Goal: Information Seeking & Learning: Check status

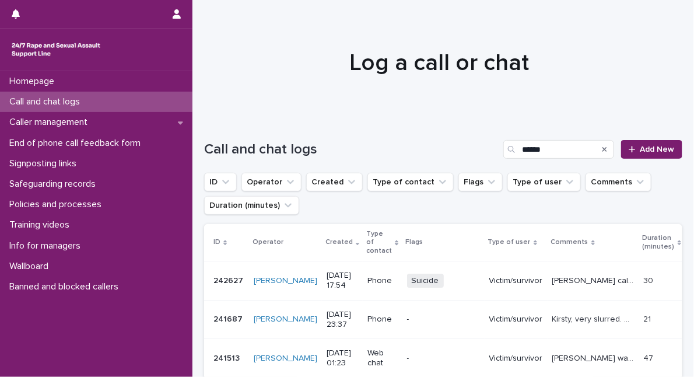
click at [595, 149] on div "Search" at bounding box center [604, 149] width 19 height 19
click at [602, 149] on icon "Search" at bounding box center [604, 149] width 5 height 7
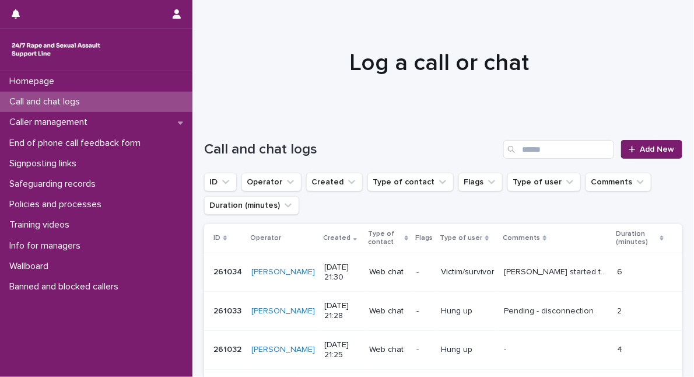
click at [76, 97] on p "Call and chat logs" at bounding box center [47, 101] width 85 height 11
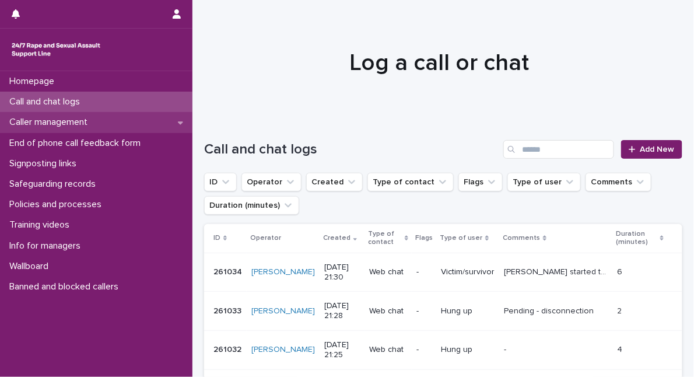
click at [72, 123] on p "Caller management" at bounding box center [51, 122] width 92 height 11
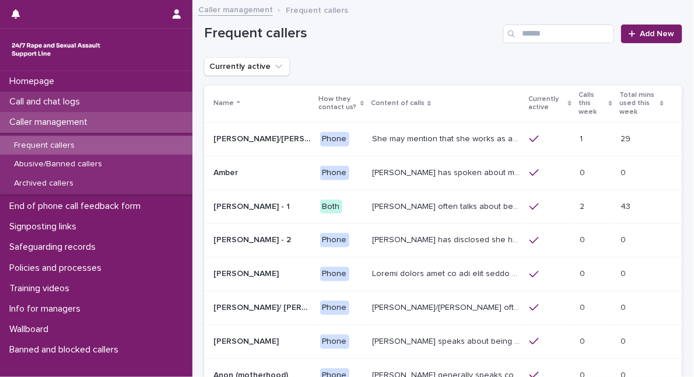
click at [64, 96] on p "Call and chat logs" at bounding box center [47, 101] width 85 height 11
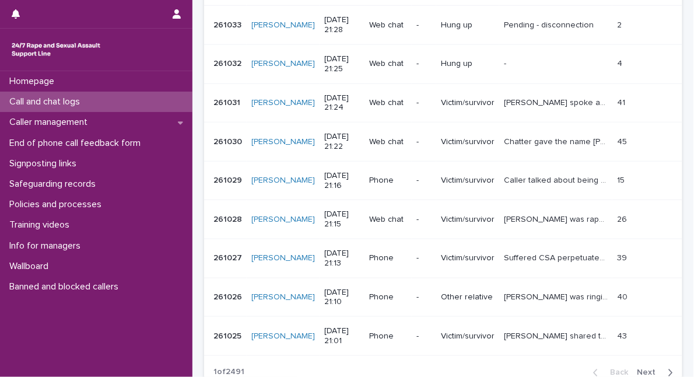
scroll to position [318, 0]
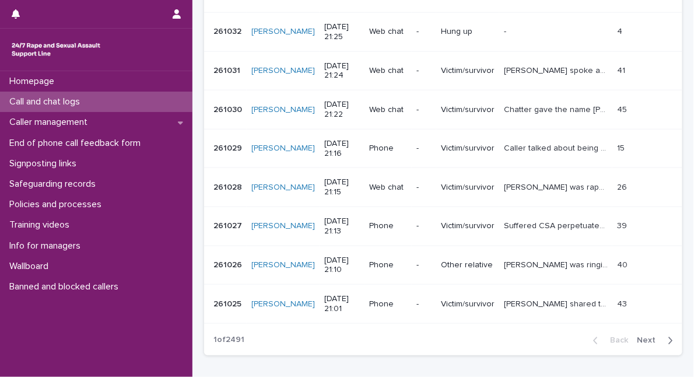
click at [638, 338] on span "Next" at bounding box center [650, 340] width 26 height 8
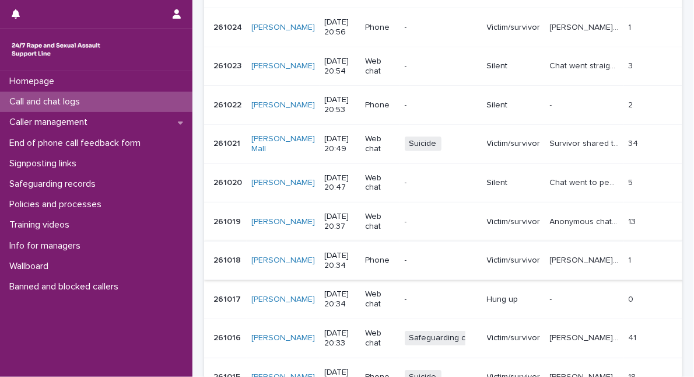
scroll to position [318, 0]
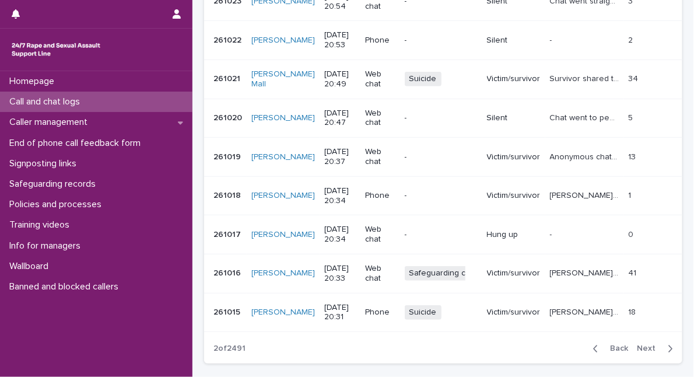
click at [550, 266] on p "[PERSON_NAME], 16, is anxious about talking as she has been told by her abuser …" at bounding box center [586, 272] width 72 height 12
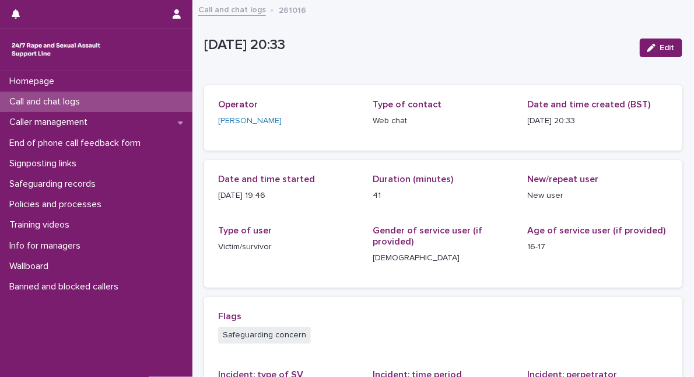
click at [81, 104] on p "Call and chat logs" at bounding box center [47, 101] width 85 height 11
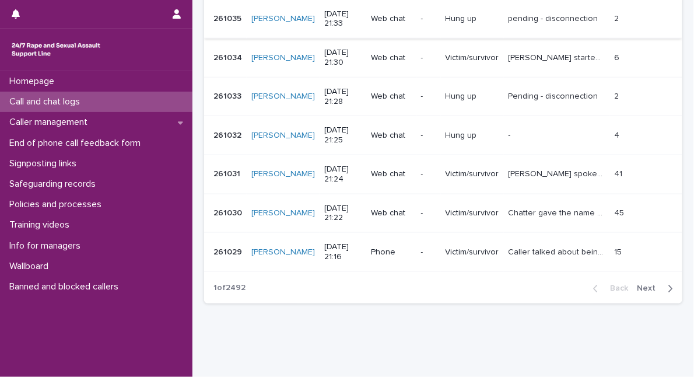
scroll to position [371, 0]
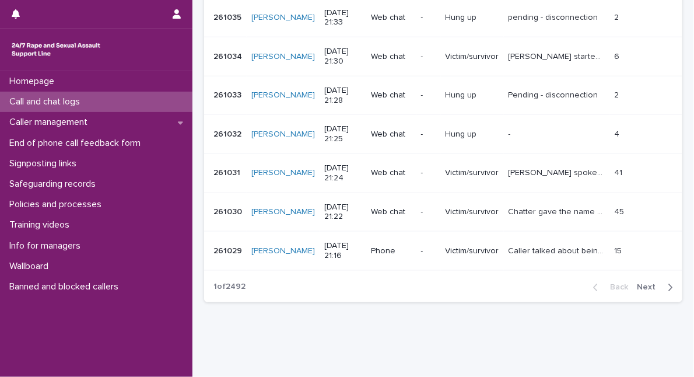
click at [637, 287] on span "Next" at bounding box center [650, 287] width 26 height 8
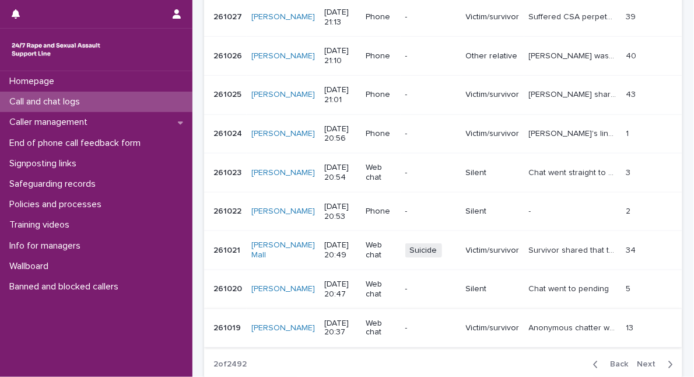
scroll to position [318, 0]
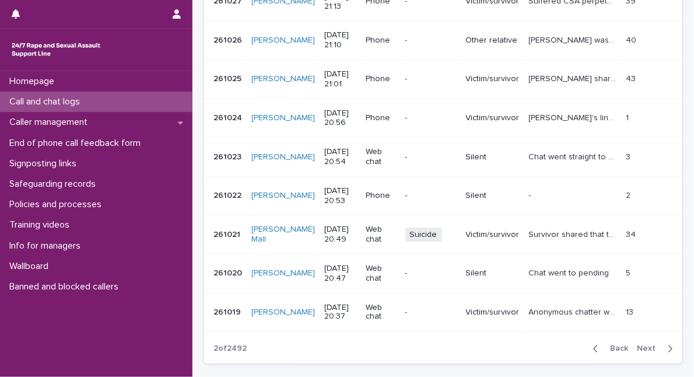
click at [645, 345] on span "Next" at bounding box center [650, 349] width 26 height 8
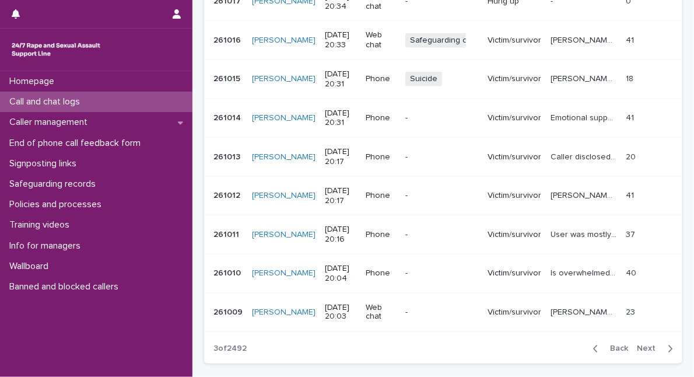
click at [554, 72] on p "[PERSON_NAME] survived sexual assault [DATE], by a family friend. [DATE] she ha…" at bounding box center [584, 78] width 68 height 12
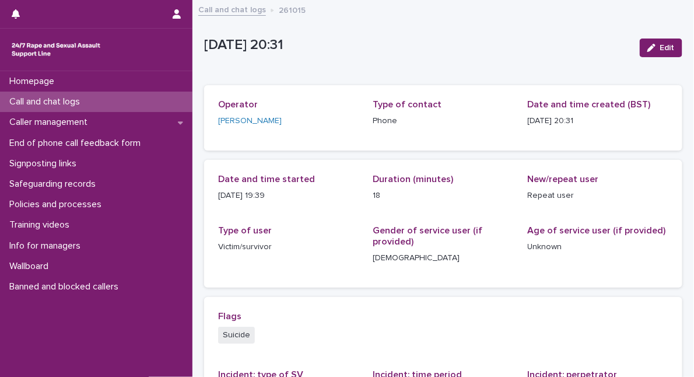
click at [63, 100] on p "Call and chat logs" at bounding box center [47, 101] width 85 height 11
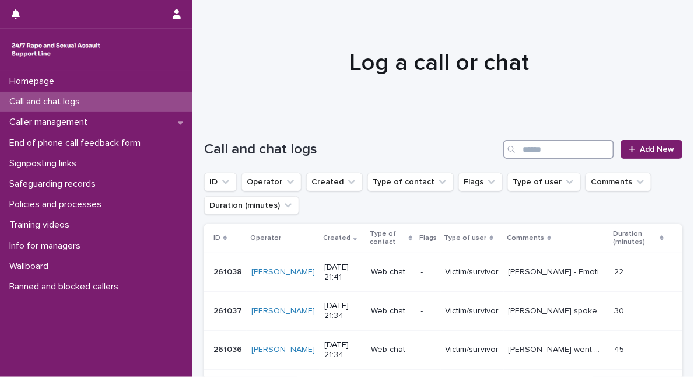
click at [554, 147] on input "Search" at bounding box center [558, 149] width 111 height 19
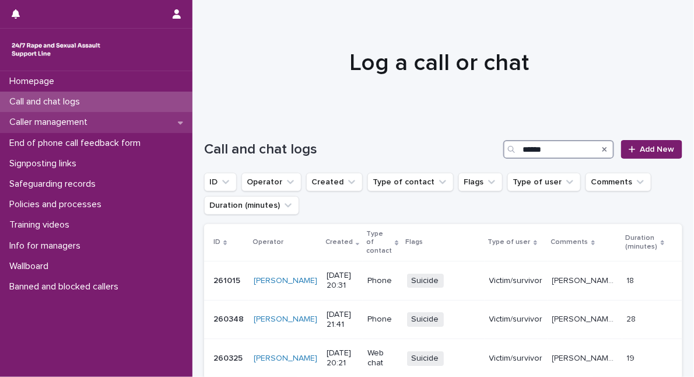
type input "******"
click at [121, 120] on div "Caller management" at bounding box center [96, 122] width 192 height 20
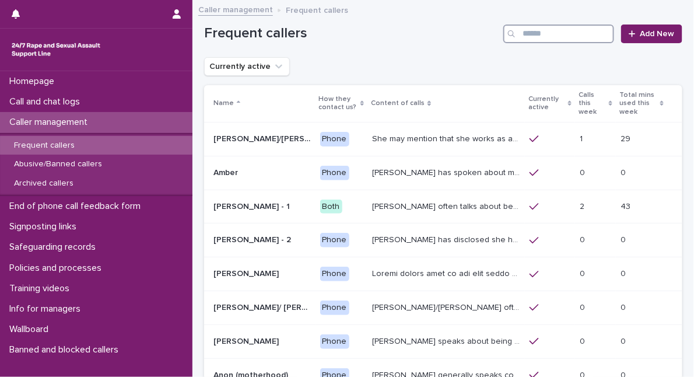
click at [542, 36] on input "Search" at bounding box center [558, 33] width 111 height 19
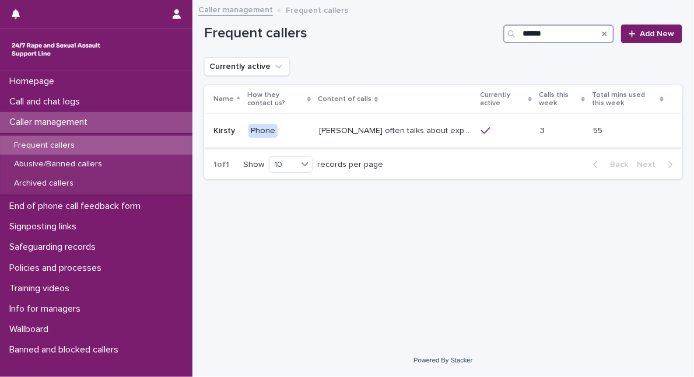
type input "******"
click at [416, 131] on p "[PERSON_NAME] often talks about experiencing sexual violence by a family friend…" at bounding box center [396, 130] width 155 height 12
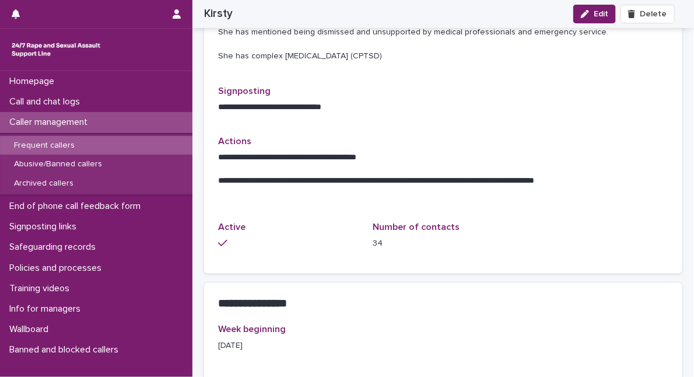
scroll to position [477, 0]
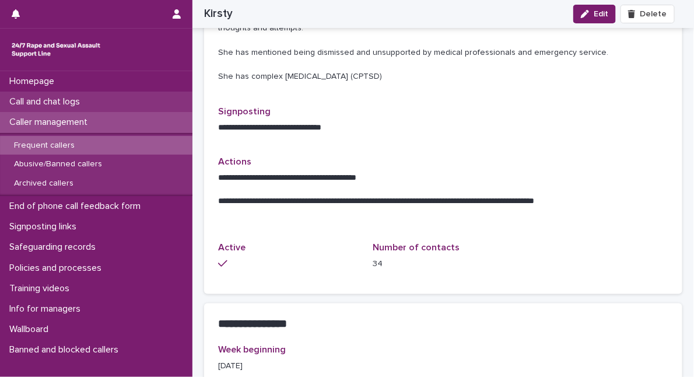
click at [101, 101] on div "Call and chat logs" at bounding box center [96, 102] width 192 height 20
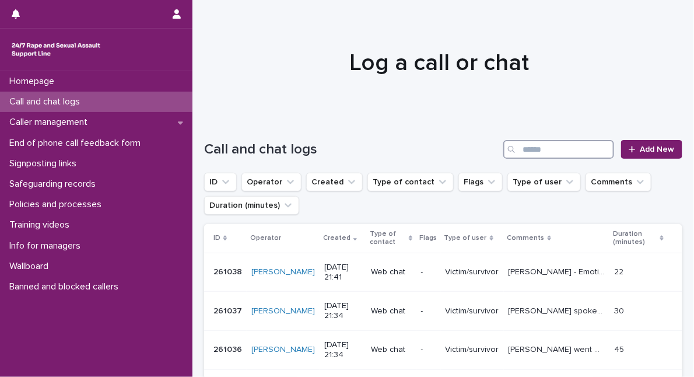
click at [541, 151] on input "Search" at bounding box center [558, 149] width 111 height 19
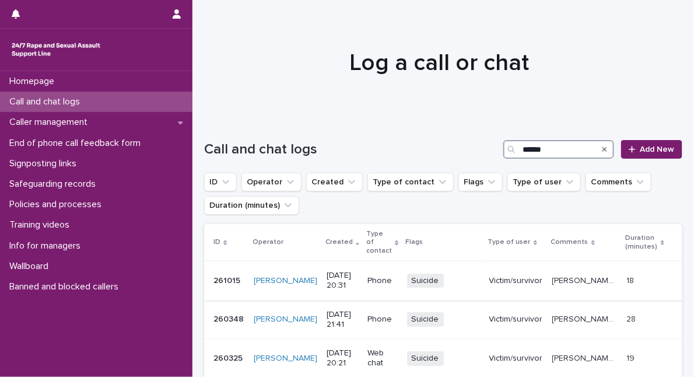
type input "******"
click at [556, 273] on p "[PERSON_NAME] survived sexual assault [DATE], by a family friend. [DATE] she ha…" at bounding box center [586, 279] width 68 height 12
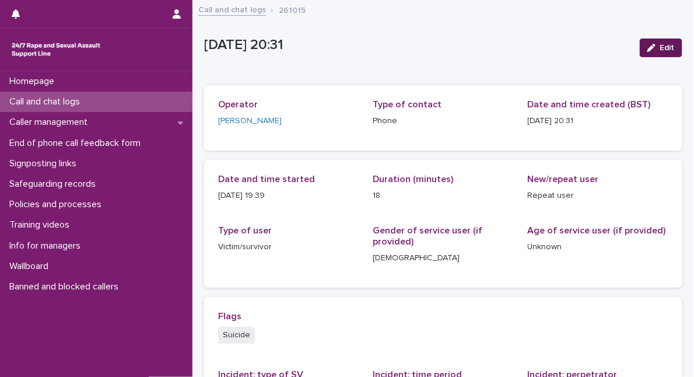
click at [647, 48] on icon "button" at bounding box center [651, 48] width 8 height 8
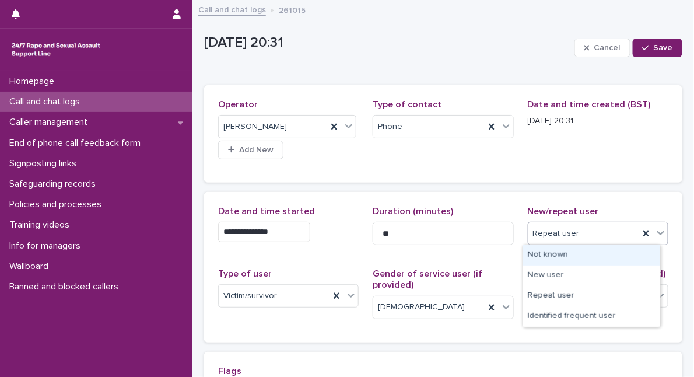
click at [657, 232] on icon at bounding box center [660, 233] width 7 height 4
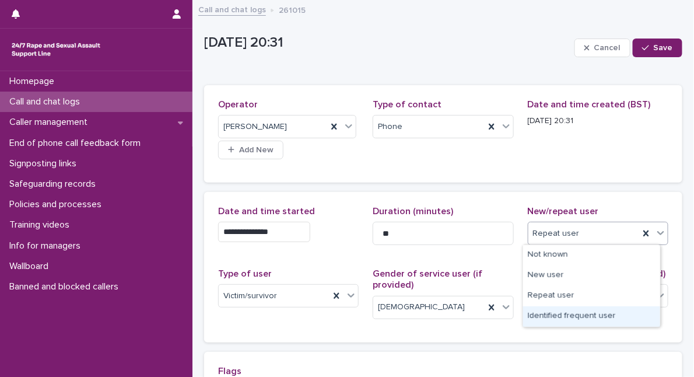
click at [644, 317] on div "Identified frequent user" at bounding box center [591, 316] width 137 height 20
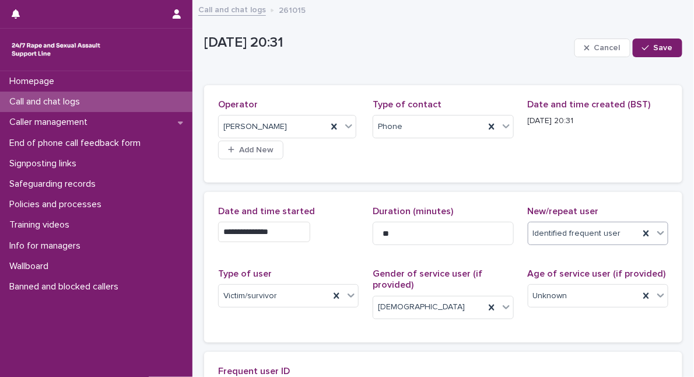
click at [657, 232] on icon at bounding box center [660, 233] width 7 height 4
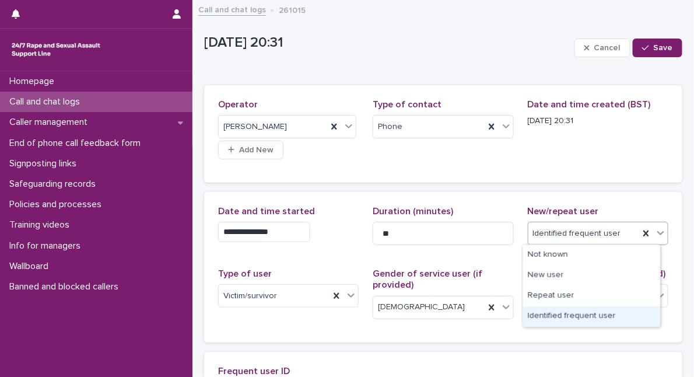
click at [640, 311] on div "Identified frequent user" at bounding box center [591, 316] width 137 height 20
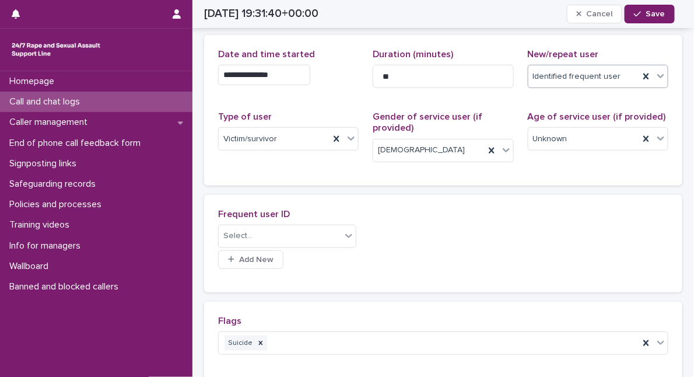
scroll to position [159, 0]
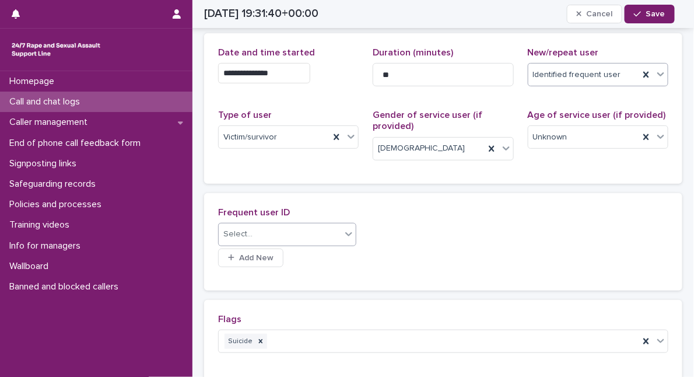
click at [266, 230] on div "Select..." at bounding box center [280, 233] width 122 height 19
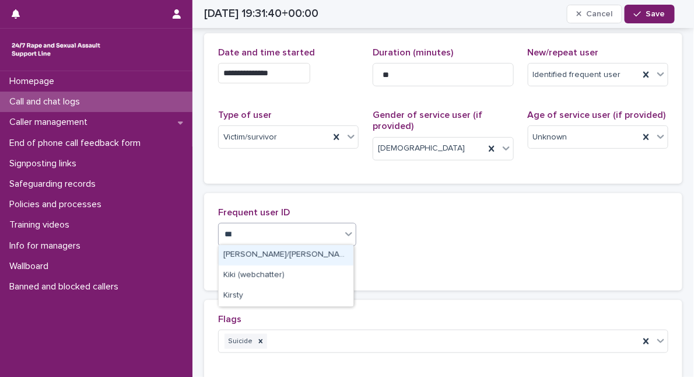
type input "****"
click at [240, 257] on div "Kirsty" at bounding box center [286, 255] width 135 height 20
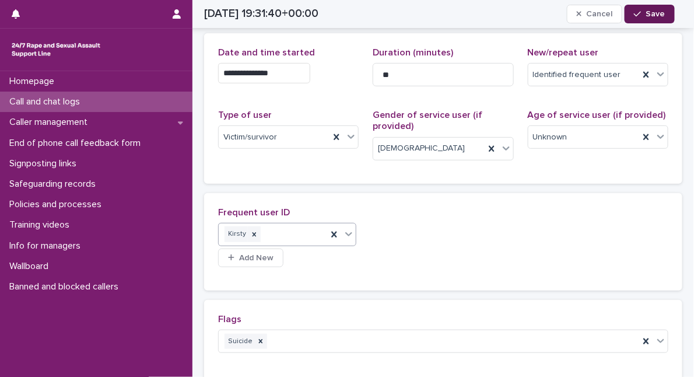
click at [645, 12] on div "button" at bounding box center [640, 14] width 12 height 8
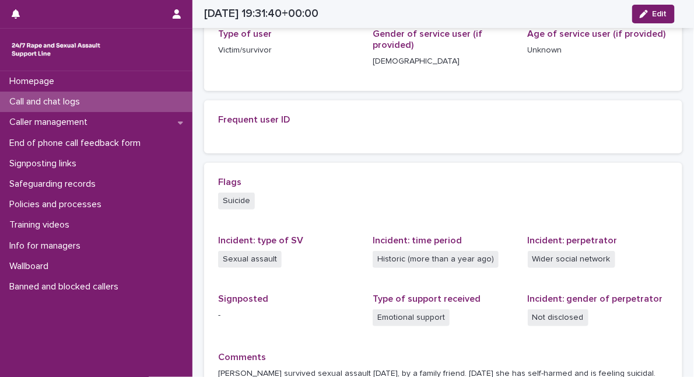
scroll to position [335, 0]
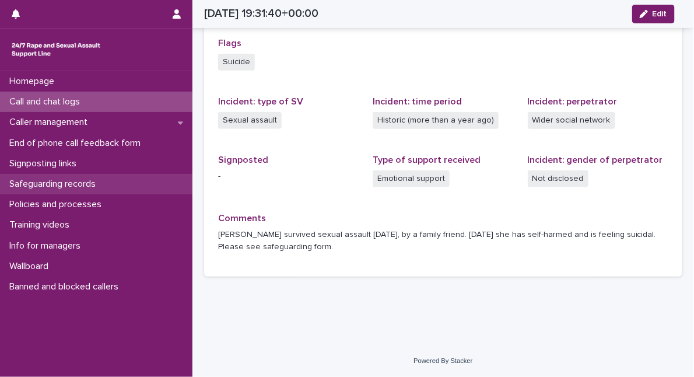
click at [73, 181] on p "Safeguarding records" at bounding box center [55, 183] width 100 height 11
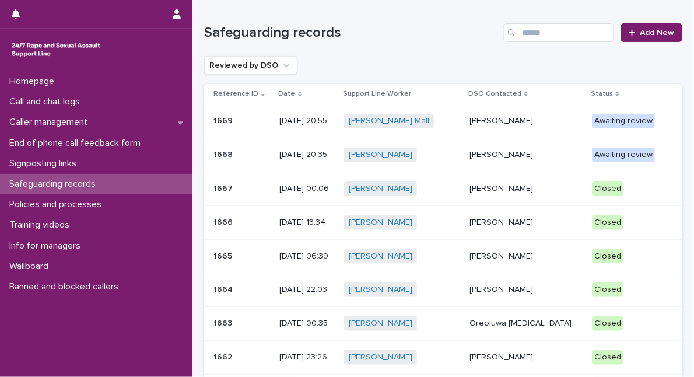
click at [229, 153] on p "1668" at bounding box center [224, 153] width 22 height 12
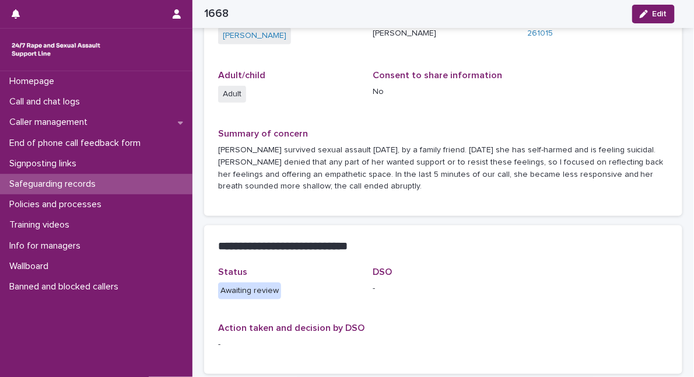
scroll to position [159, 0]
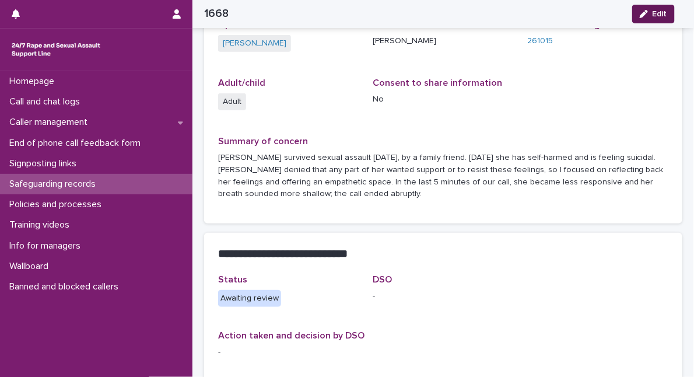
click at [653, 11] on span "Edit" at bounding box center [659, 14] width 15 height 8
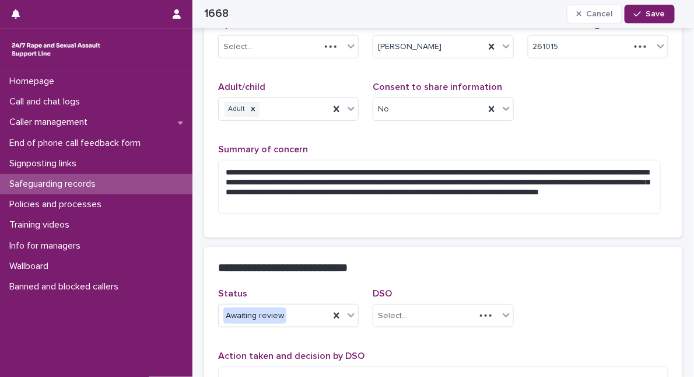
scroll to position [160, 0]
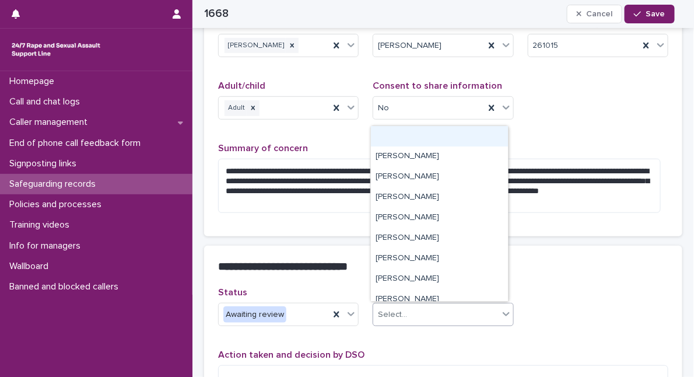
click at [504, 314] on icon at bounding box center [506, 314] width 12 height 12
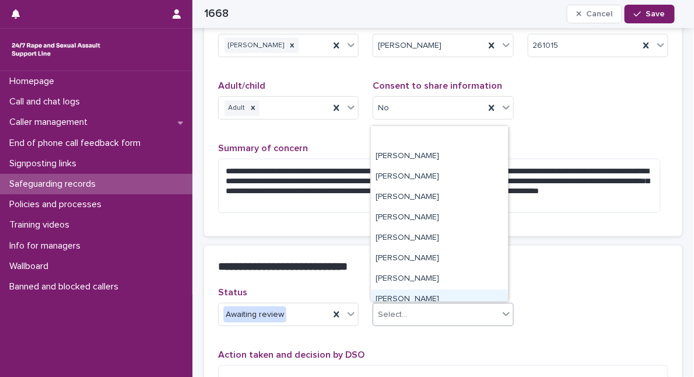
click at [476, 295] on div "[PERSON_NAME]" at bounding box center [439, 299] width 137 height 20
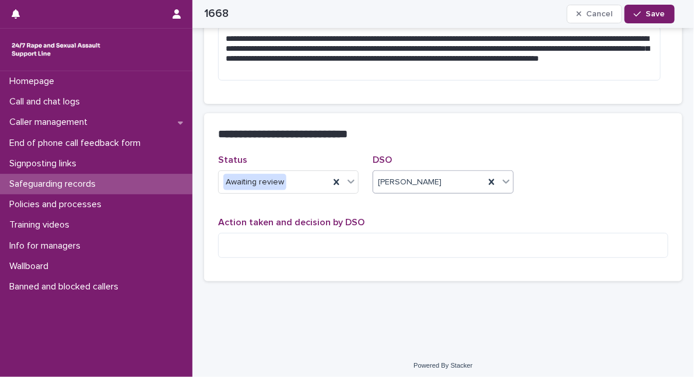
scroll to position [296, 0]
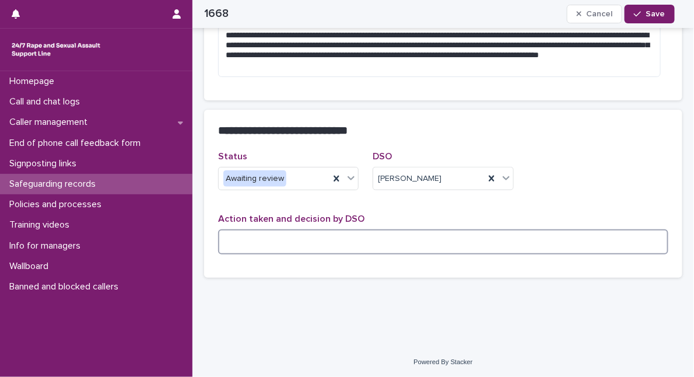
click at [235, 238] on textarea at bounding box center [443, 241] width 450 height 24
click at [225, 241] on textarea "**********" at bounding box center [439, 241] width 442 height 24
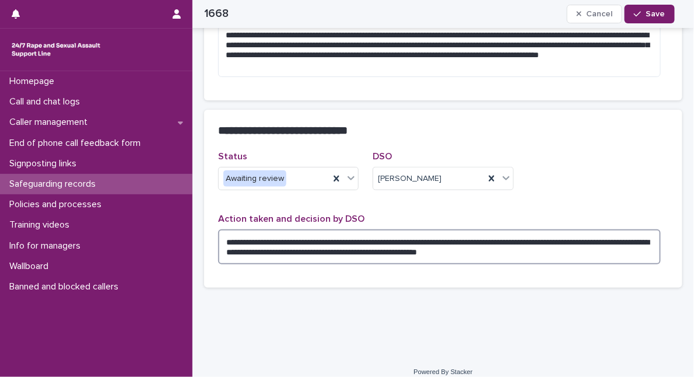
click at [536, 247] on textarea "**********" at bounding box center [439, 246] width 442 height 34
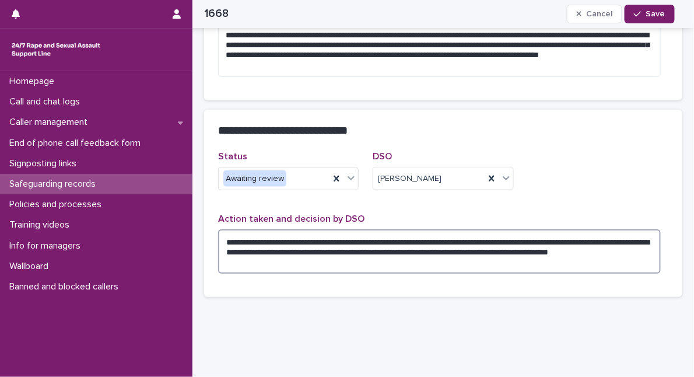
click at [527, 250] on textarea "**********" at bounding box center [439, 251] width 442 height 44
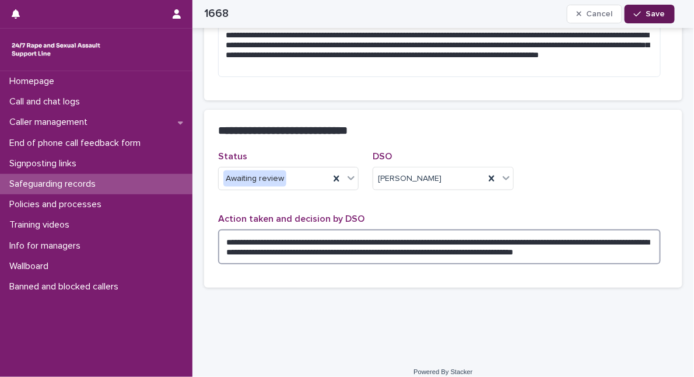
type textarea "**********"
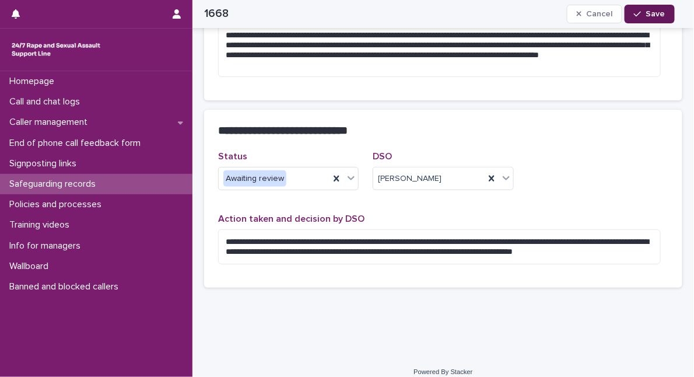
click at [653, 12] on span "Save" at bounding box center [655, 14] width 19 height 8
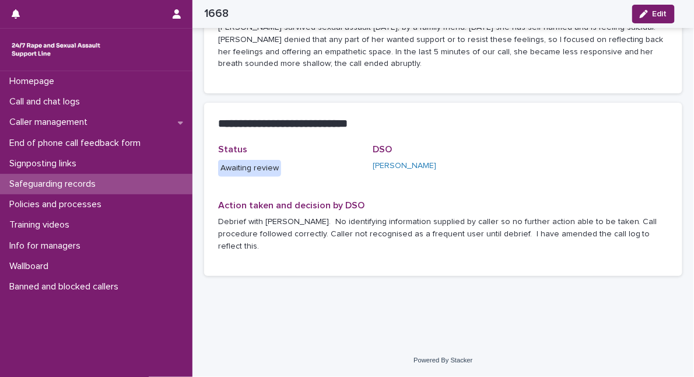
scroll to position [276, 0]
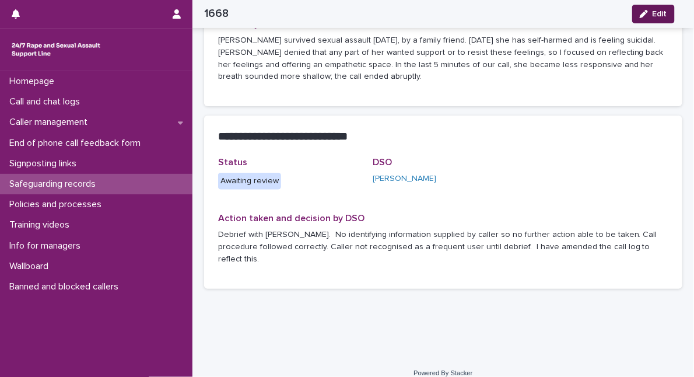
click at [655, 13] on span "Edit" at bounding box center [659, 14] width 15 height 8
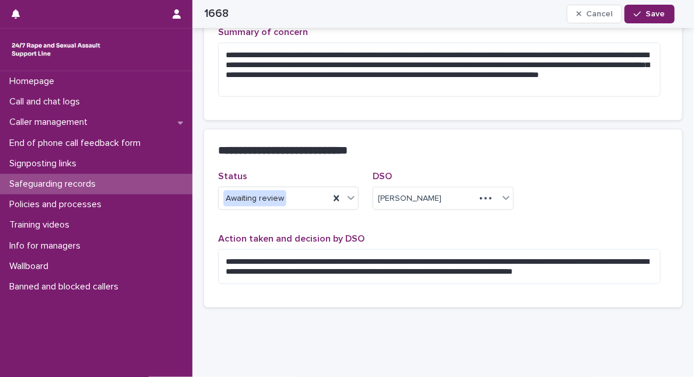
scroll to position [266, 0]
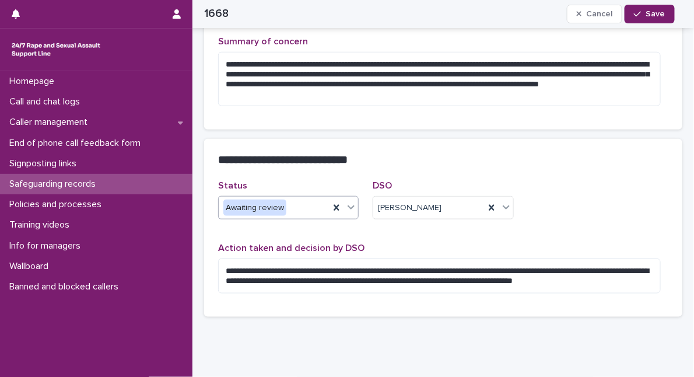
click at [350, 208] on icon at bounding box center [351, 207] width 12 height 12
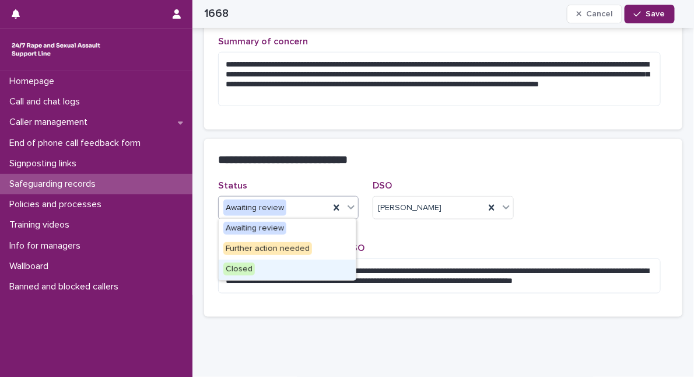
drag, startPoint x: 330, startPoint y: 257, endPoint x: 325, endPoint y: 264, distance: 8.9
click at [325, 264] on div "Closed" at bounding box center [287, 269] width 137 height 20
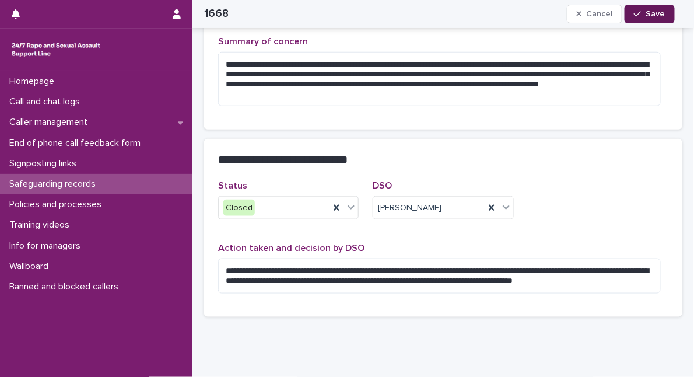
click at [653, 11] on span "Save" at bounding box center [655, 14] width 19 height 8
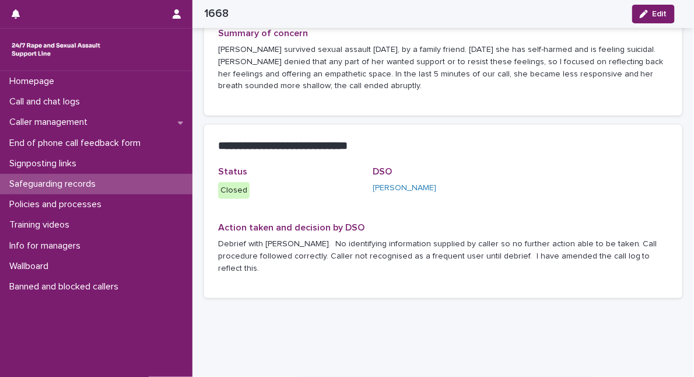
scroll to position [252, 0]
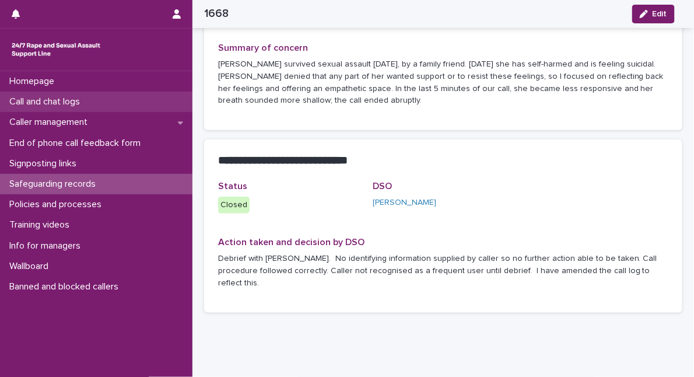
click at [98, 101] on div "Call and chat logs" at bounding box center [96, 102] width 192 height 20
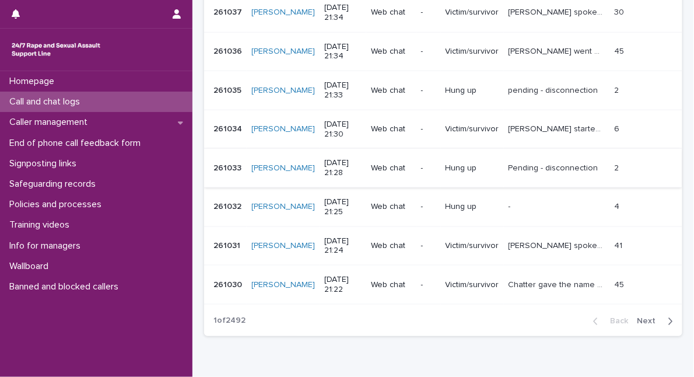
scroll to position [371, 0]
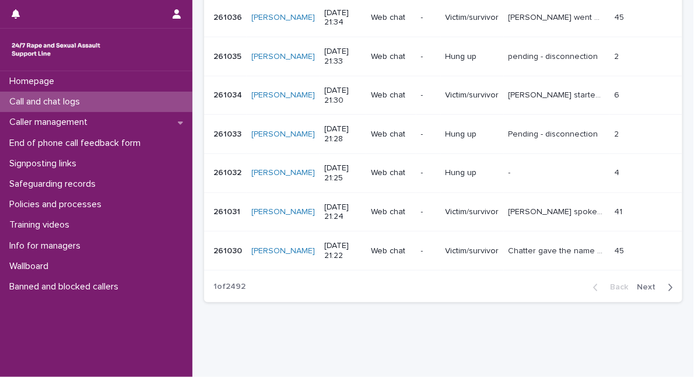
click at [642, 285] on span "Next" at bounding box center [650, 287] width 26 height 8
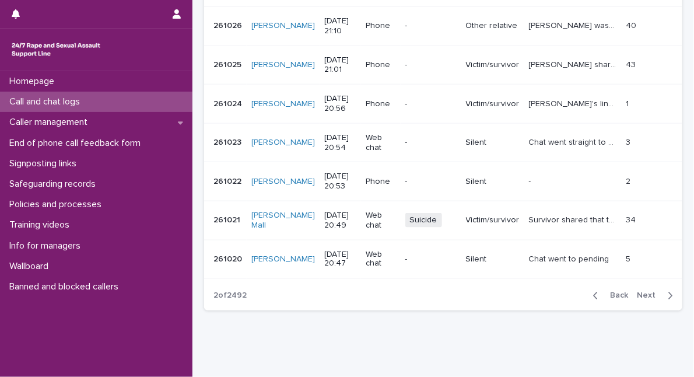
click at [592, 213] on p "Survivor shared that they were feeling suicidal and were planning to overdose. …" at bounding box center [574, 219] width 90 height 12
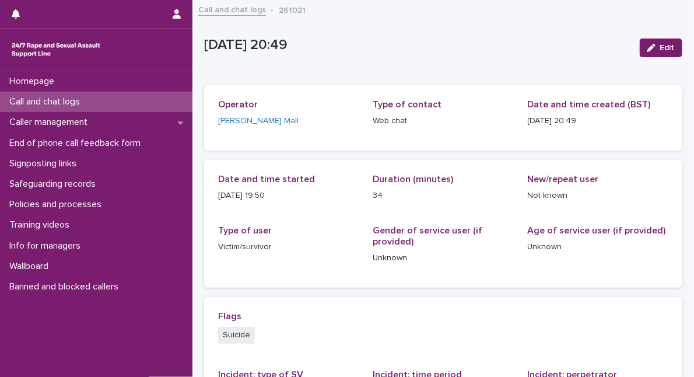
click at [59, 101] on p "Call and chat logs" at bounding box center [47, 101] width 85 height 11
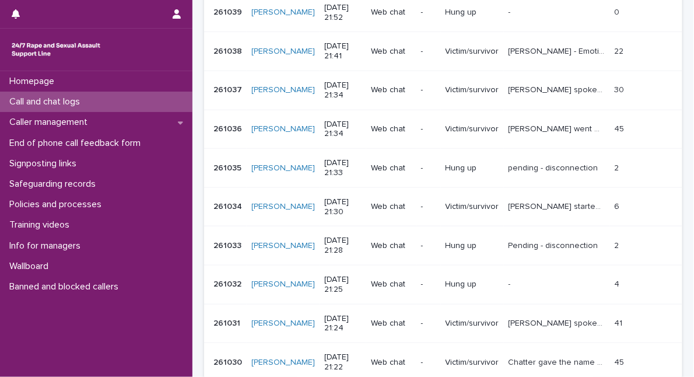
scroll to position [318, 0]
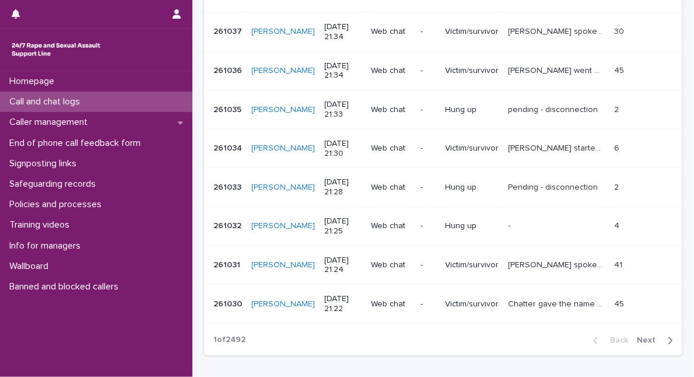
click at [644, 337] on span "Next" at bounding box center [650, 340] width 26 height 8
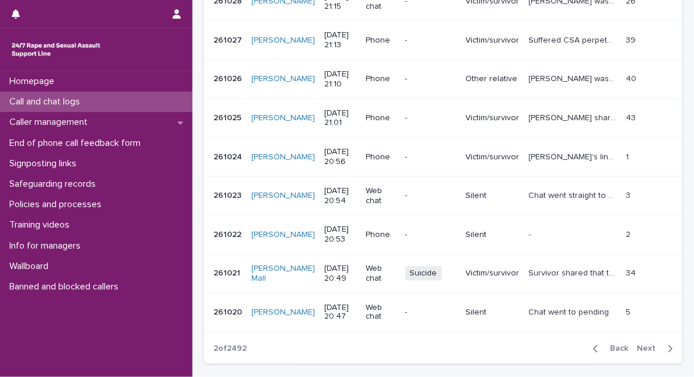
click at [644, 345] on span "Next" at bounding box center [650, 349] width 26 height 8
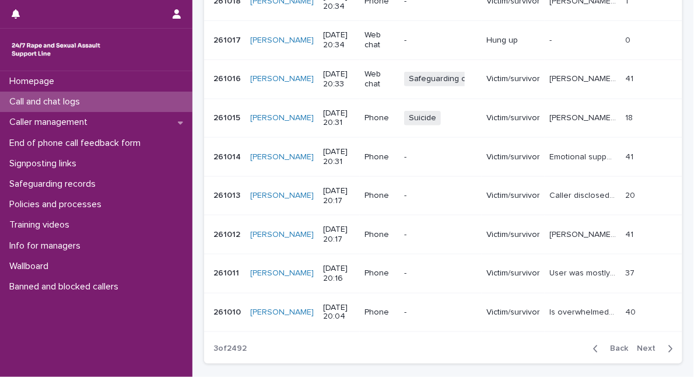
click at [226, 111] on p "261015" at bounding box center [227, 117] width 29 height 12
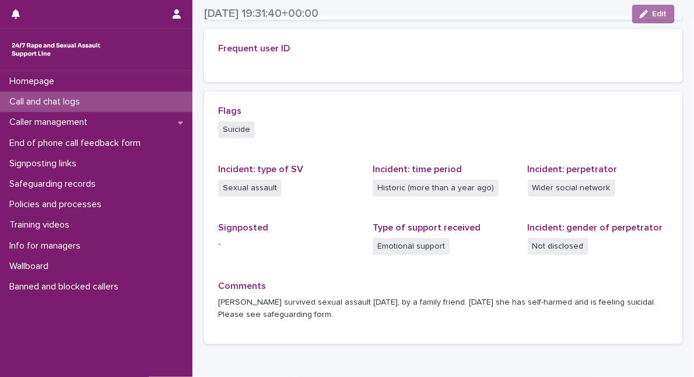
scroll to position [269, 0]
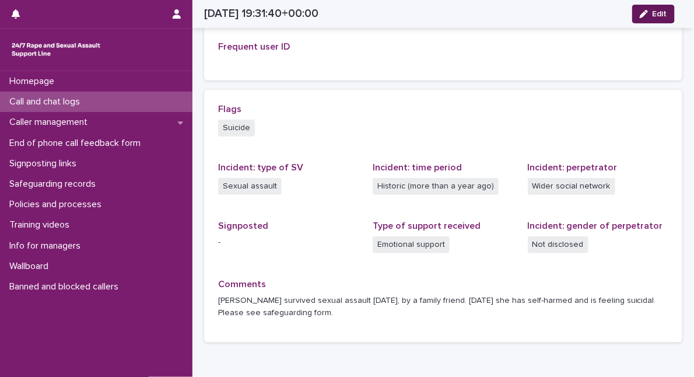
click at [656, 11] on span "Edit" at bounding box center [659, 14] width 15 height 8
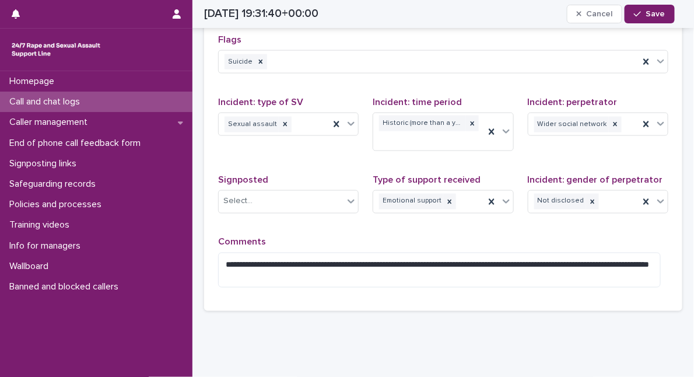
scroll to position [470, 0]
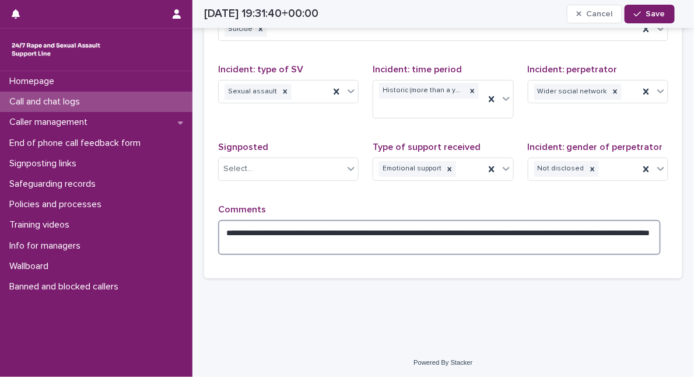
click at [331, 243] on textarea "**********" at bounding box center [439, 237] width 442 height 34
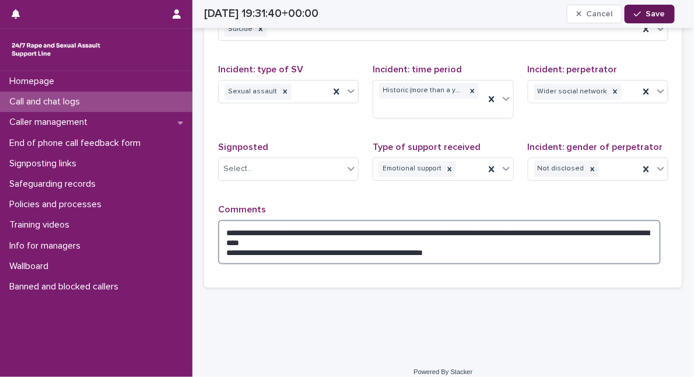
type textarea "**********"
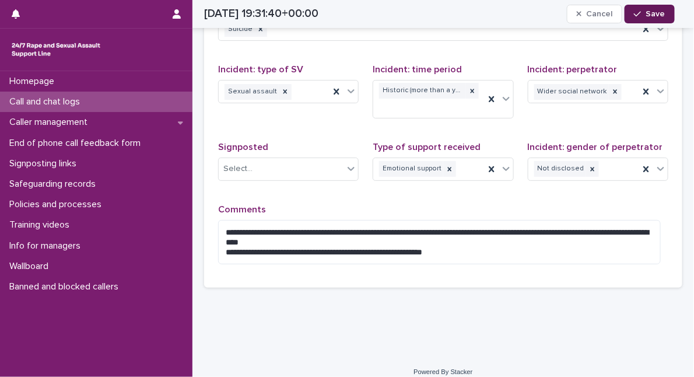
click at [651, 16] on span "Save" at bounding box center [655, 14] width 19 height 8
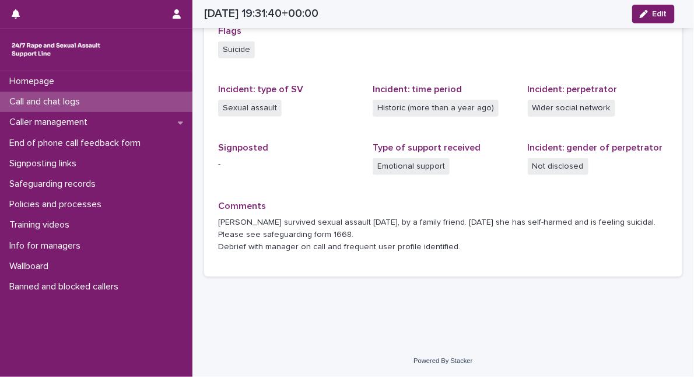
scroll to position [347, 0]
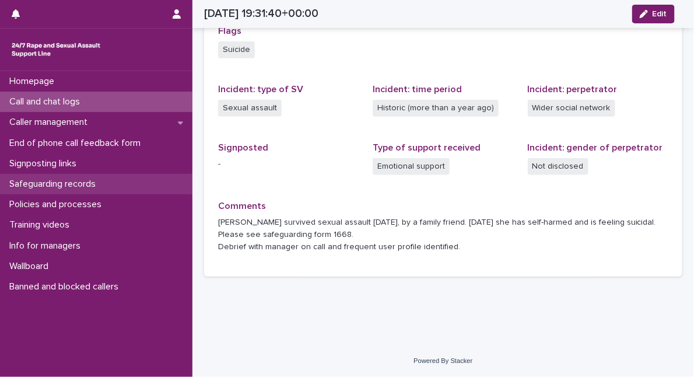
click at [76, 181] on p "Safeguarding records" at bounding box center [55, 183] width 100 height 11
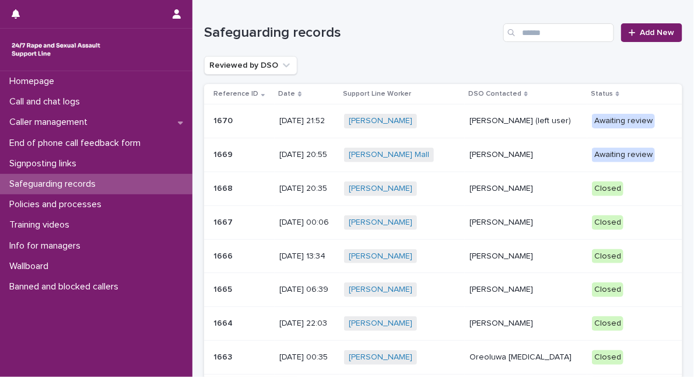
click at [224, 120] on p "1670" at bounding box center [224, 120] width 22 height 12
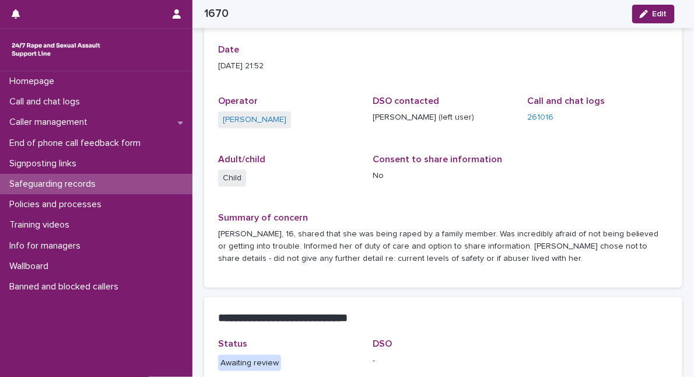
scroll to position [52, 0]
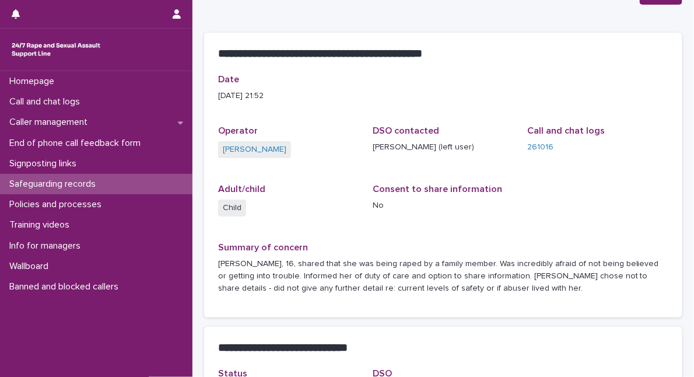
click at [100, 185] on p "Safeguarding records" at bounding box center [55, 183] width 100 height 11
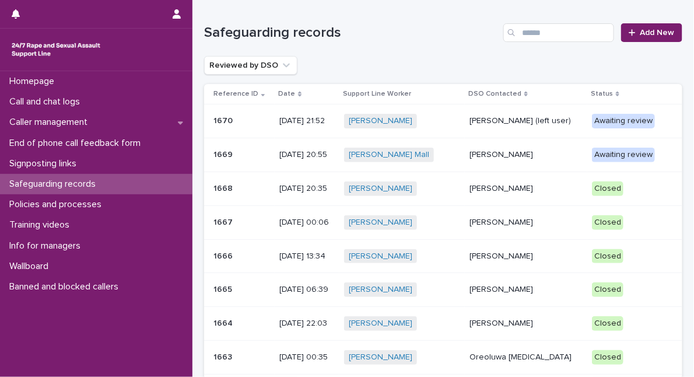
click at [219, 121] on p "1670" at bounding box center [224, 120] width 22 height 12
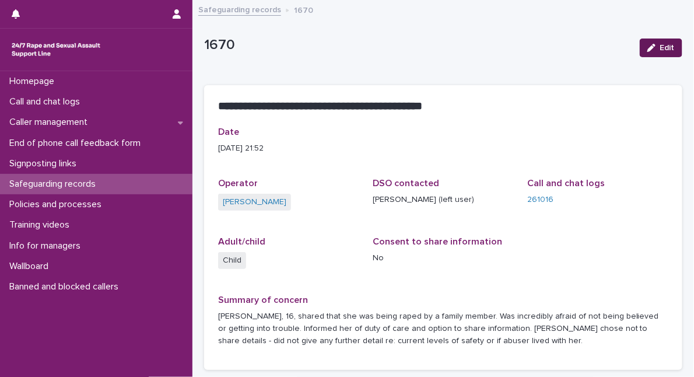
click at [660, 44] on span "Edit" at bounding box center [667, 48] width 15 height 8
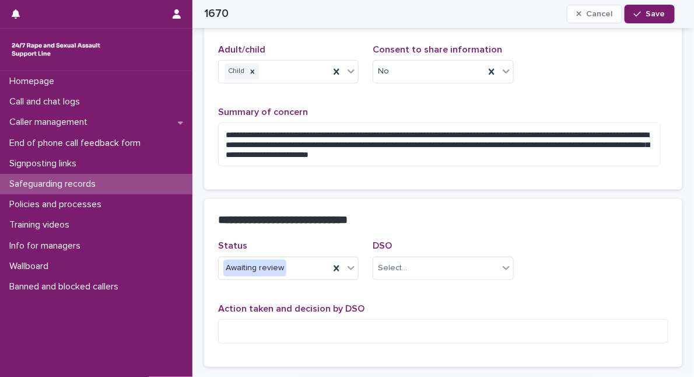
scroll to position [212, 0]
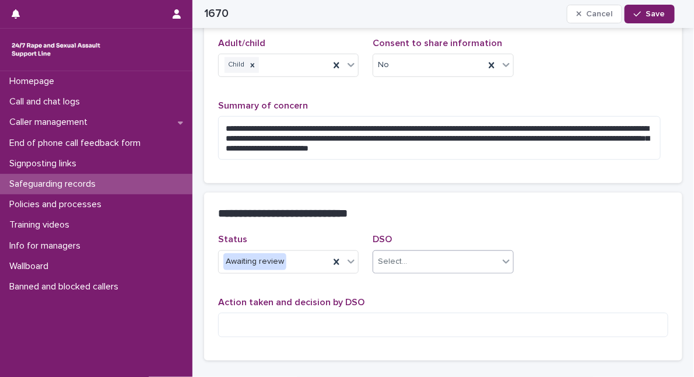
click at [503, 259] on icon at bounding box center [506, 261] width 7 height 4
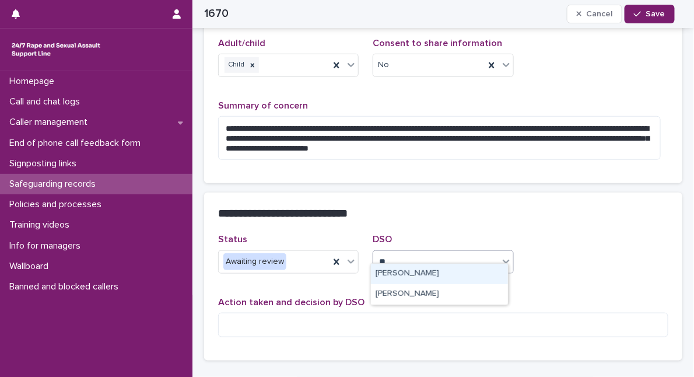
type input "***"
click at [414, 272] on div "[PERSON_NAME]" at bounding box center [439, 274] width 137 height 20
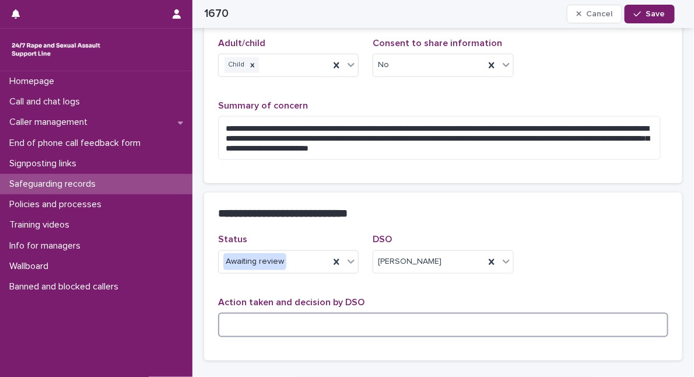
click at [253, 314] on textarea at bounding box center [443, 324] width 450 height 24
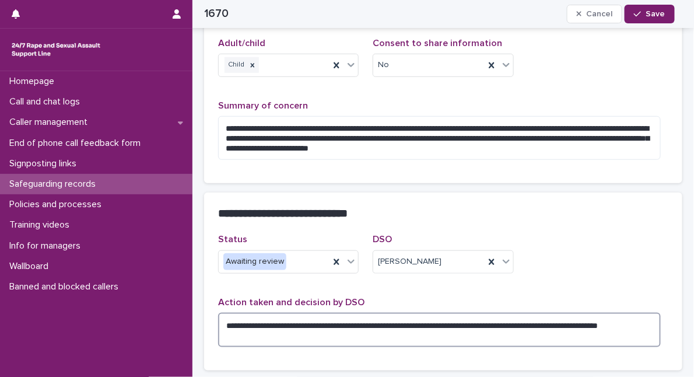
click at [532, 315] on textarea "**********" at bounding box center [439, 329] width 442 height 34
type textarea "**********"
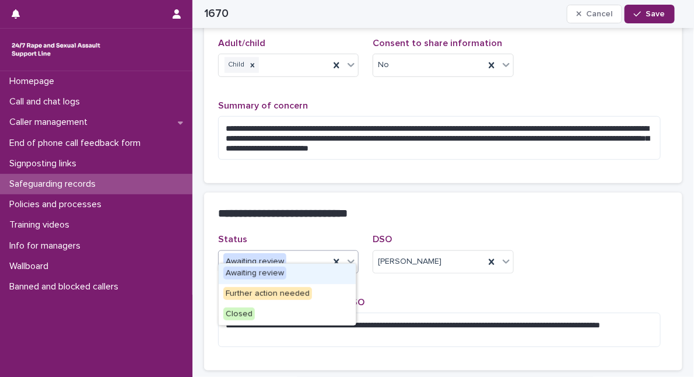
click at [347, 255] on icon at bounding box center [351, 261] width 12 height 12
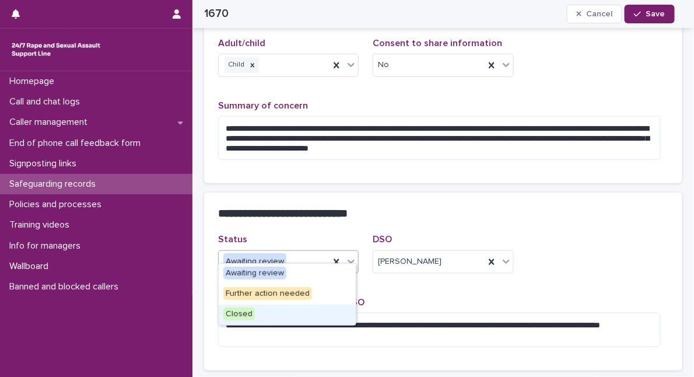
click at [308, 314] on div "Closed" at bounding box center [287, 314] width 137 height 20
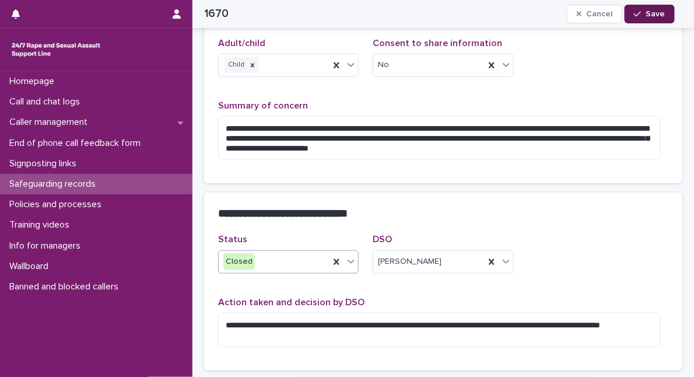
click at [651, 14] on span "Save" at bounding box center [655, 14] width 19 height 8
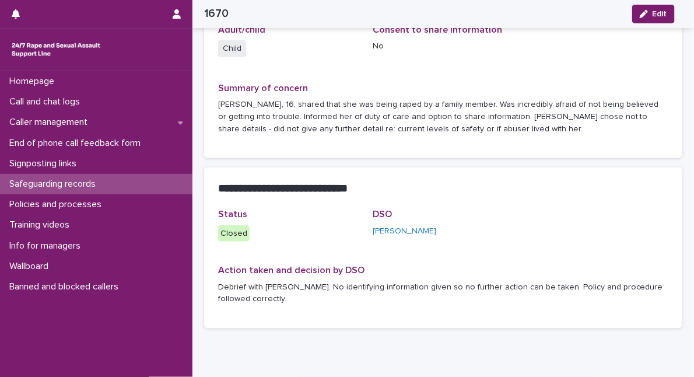
scroll to position [196, 0]
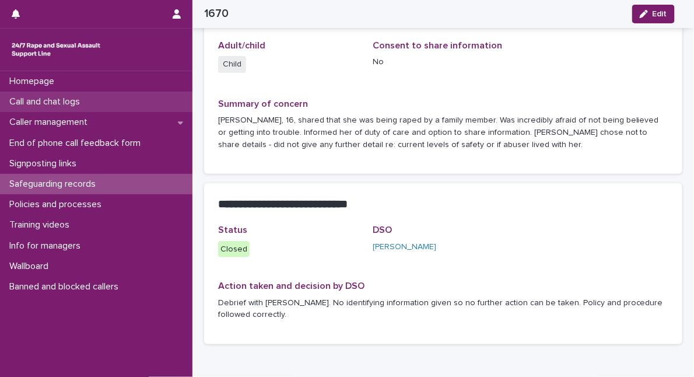
click at [49, 98] on p "Call and chat logs" at bounding box center [47, 101] width 85 height 11
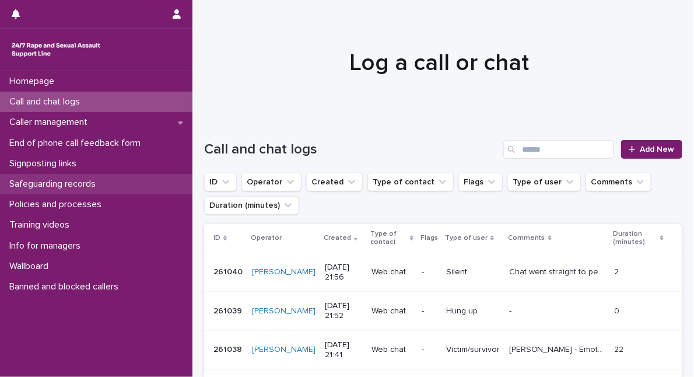
click at [41, 185] on p "Safeguarding records" at bounding box center [55, 183] width 100 height 11
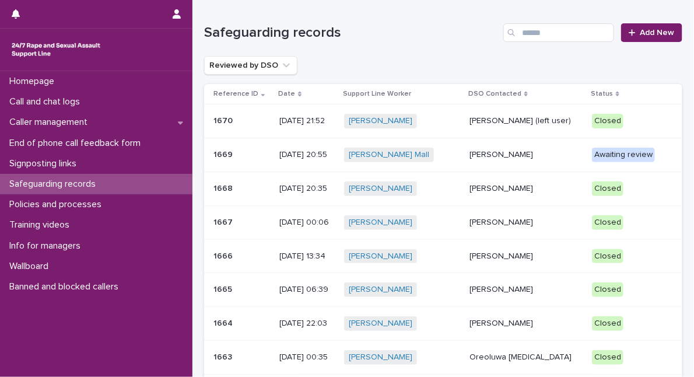
click at [219, 222] on p "1667" at bounding box center [224, 221] width 22 height 12
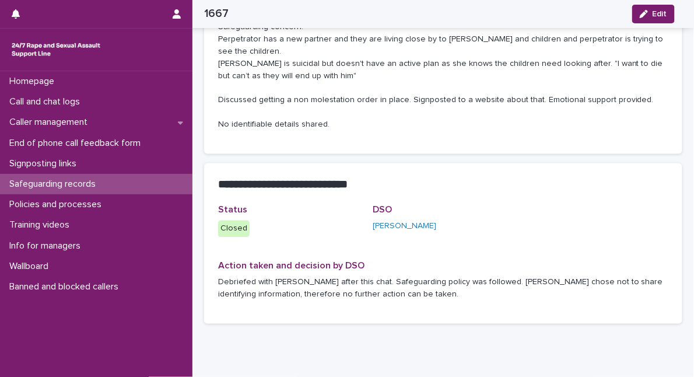
scroll to position [475, 0]
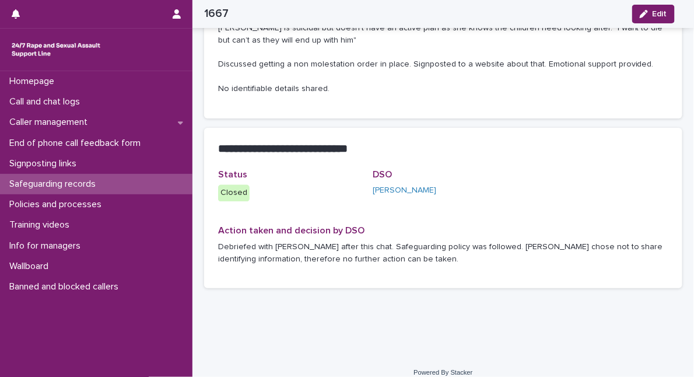
click at [93, 184] on p "Safeguarding records" at bounding box center [55, 183] width 100 height 11
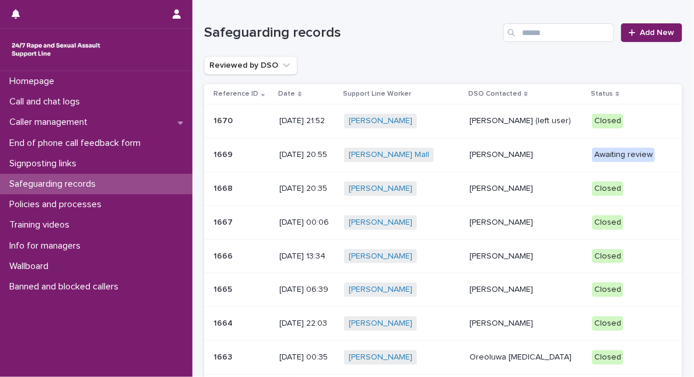
click at [220, 251] on p "1666" at bounding box center [224, 255] width 22 height 12
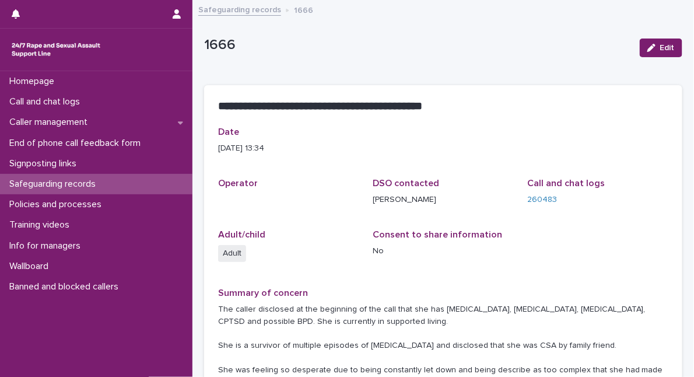
scroll to position [265, 0]
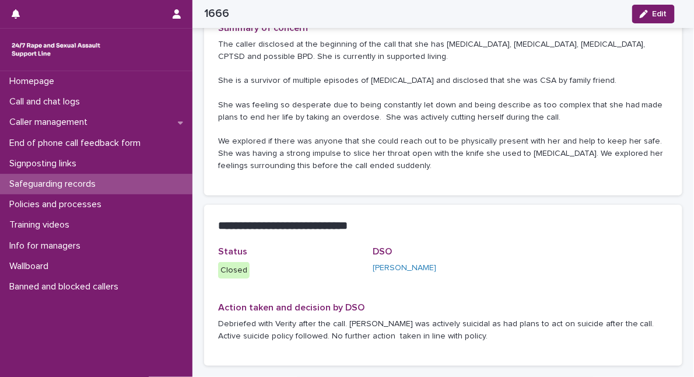
click at [20, 184] on p "Safeguarding records" at bounding box center [55, 183] width 100 height 11
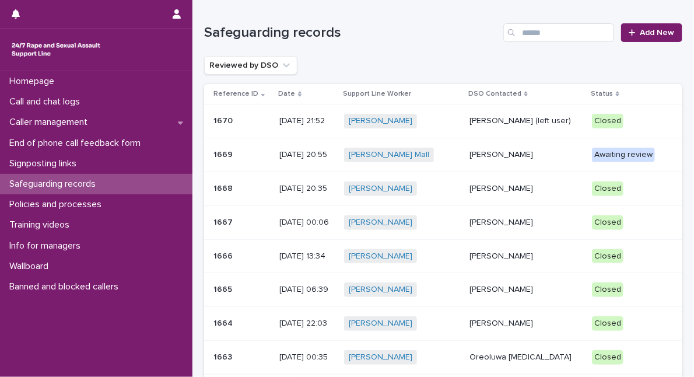
click at [215, 319] on p "1664" at bounding box center [224, 322] width 22 height 12
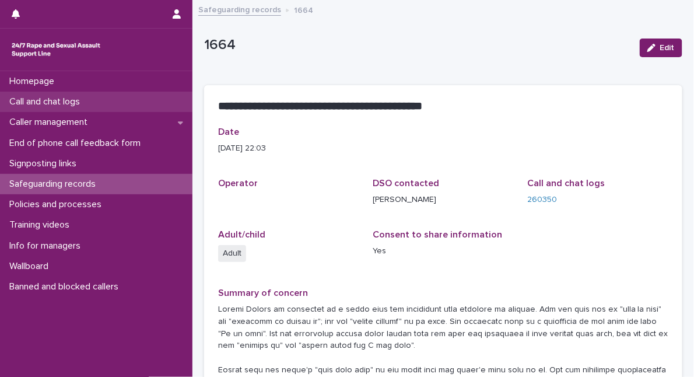
click at [86, 102] on p "Call and chat logs" at bounding box center [47, 101] width 85 height 11
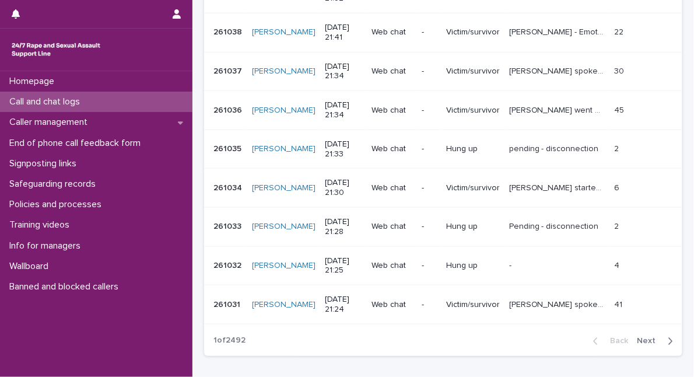
scroll to position [318, 0]
click at [645, 336] on span "Next" at bounding box center [650, 340] width 26 height 8
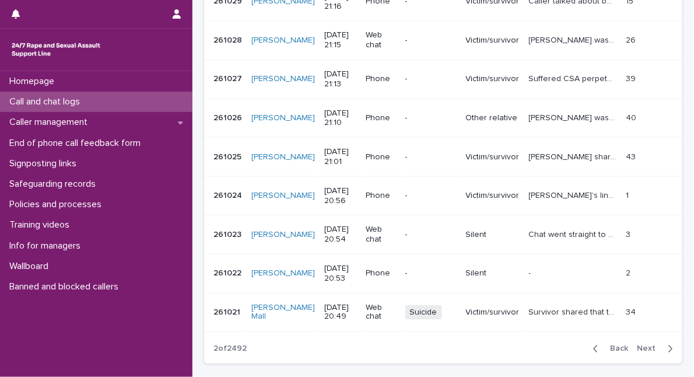
click at [511, 307] on p "Victim/survivor" at bounding box center [493, 312] width 54 height 10
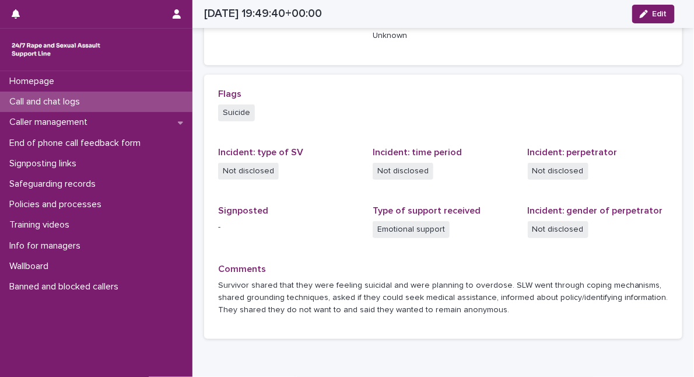
scroll to position [285, 0]
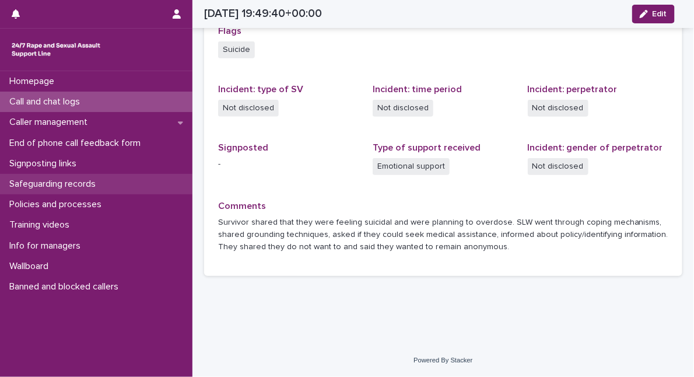
click at [87, 185] on p "Safeguarding records" at bounding box center [55, 183] width 100 height 11
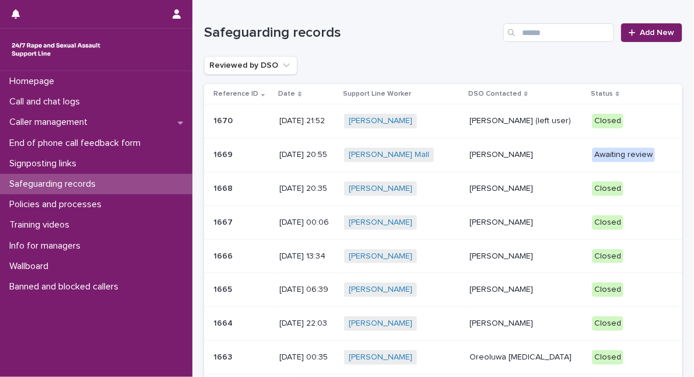
click at [219, 152] on p "1669" at bounding box center [224, 153] width 22 height 12
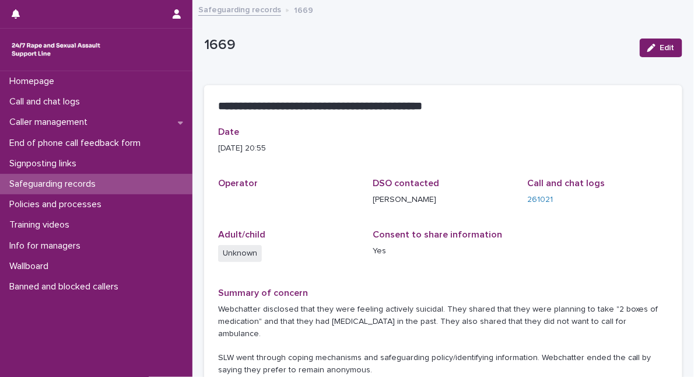
scroll to position [106, 0]
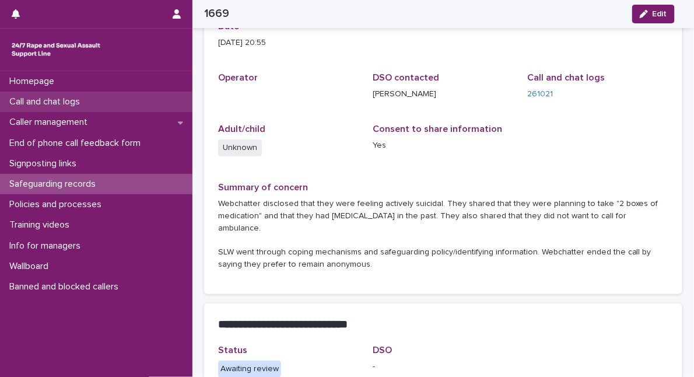
click at [75, 103] on p "Call and chat logs" at bounding box center [47, 101] width 85 height 11
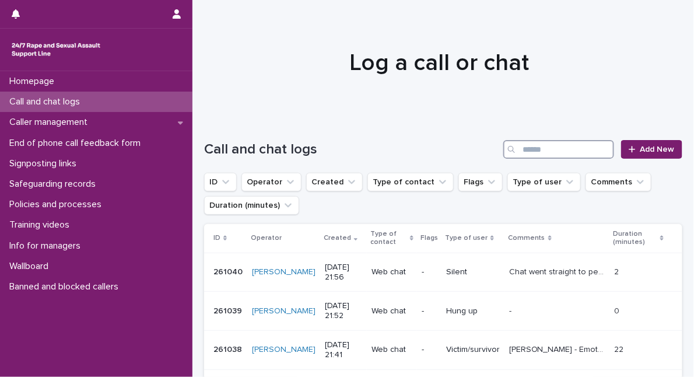
click at [545, 146] on input "Search" at bounding box center [558, 149] width 111 height 19
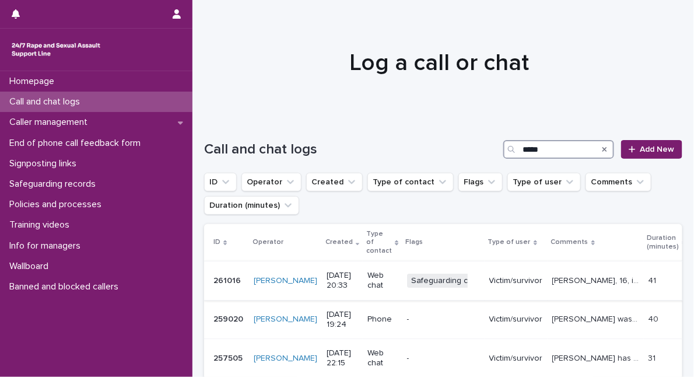
type input "*****"
click at [514, 276] on p "Victim/survivor" at bounding box center [516, 281] width 54 height 10
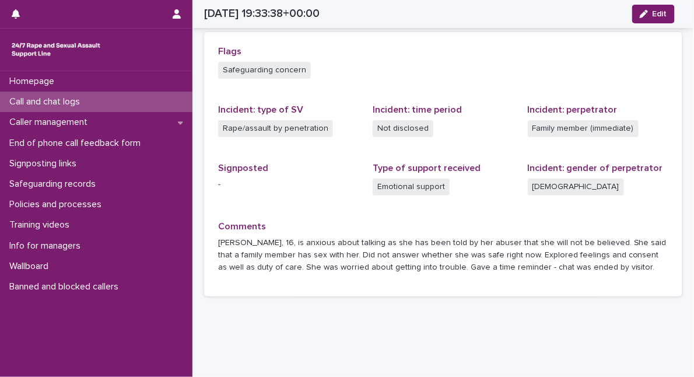
scroll to position [212, 0]
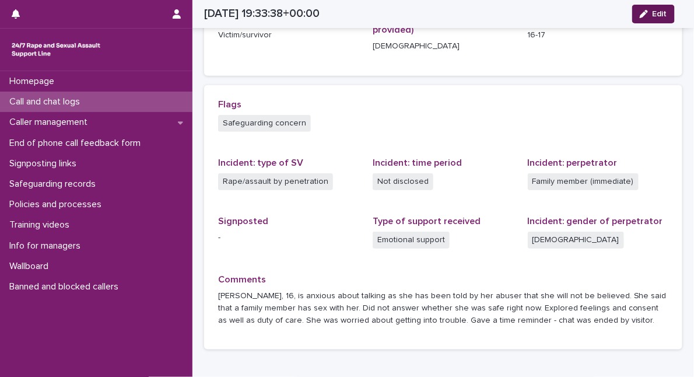
click at [657, 15] on span "Edit" at bounding box center [659, 14] width 15 height 8
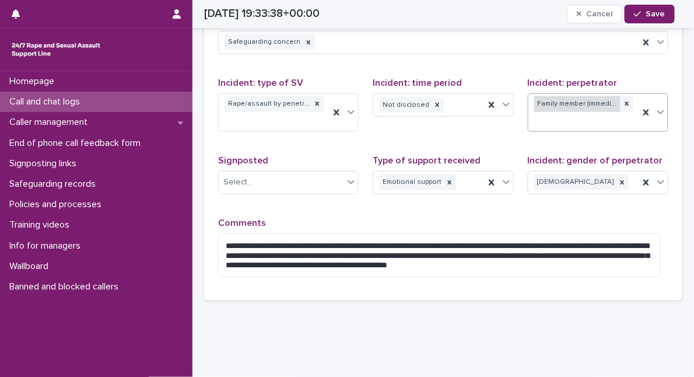
scroll to position [352, 0]
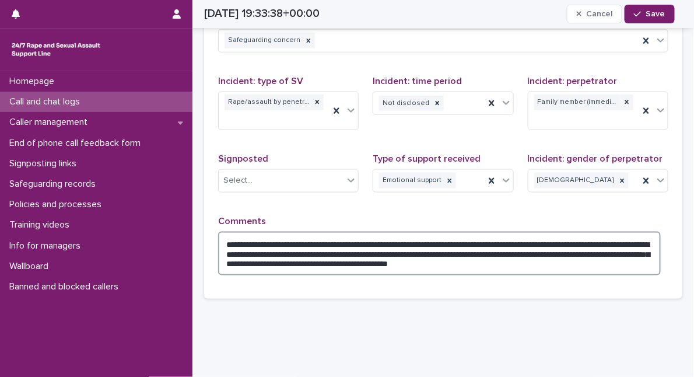
click at [618, 261] on textarea "**********" at bounding box center [439, 253] width 442 height 44
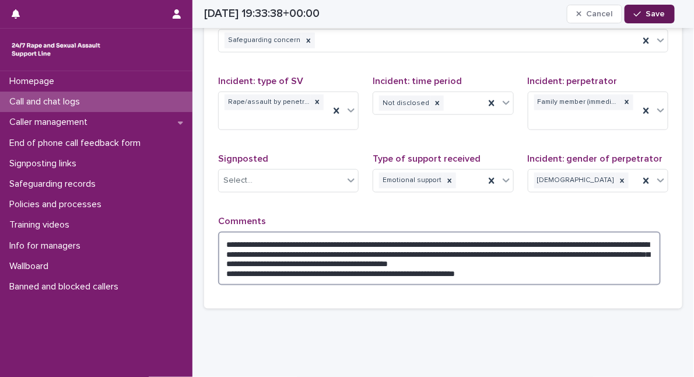
type textarea "**********"
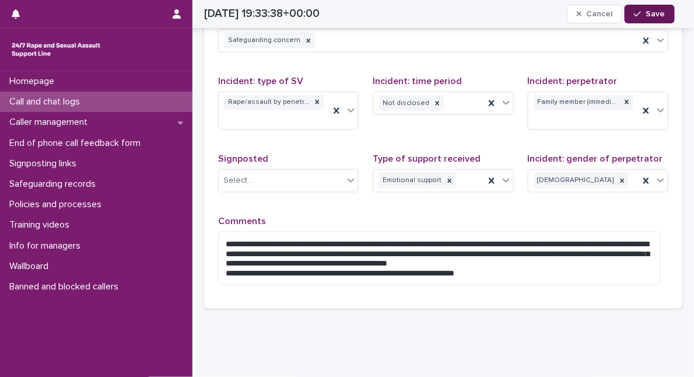
click at [645, 12] on div "button" at bounding box center [640, 14] width 12 height 8
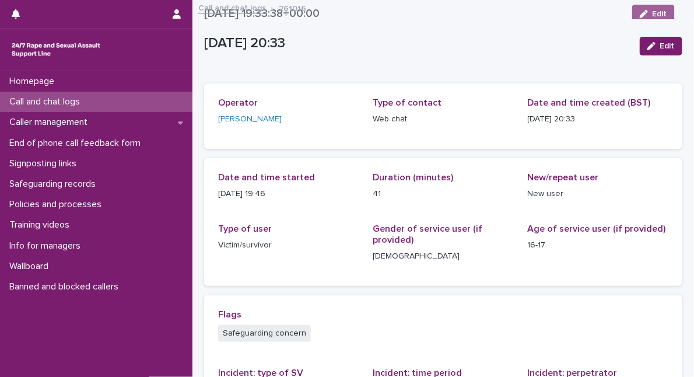
scroll to position [0, 0]
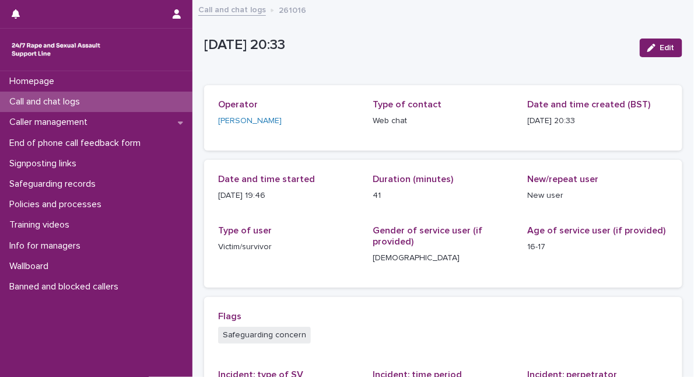
click at [58, 100] on p "Call and chat logs" at bounding box center [47, 101] width 85 height 11
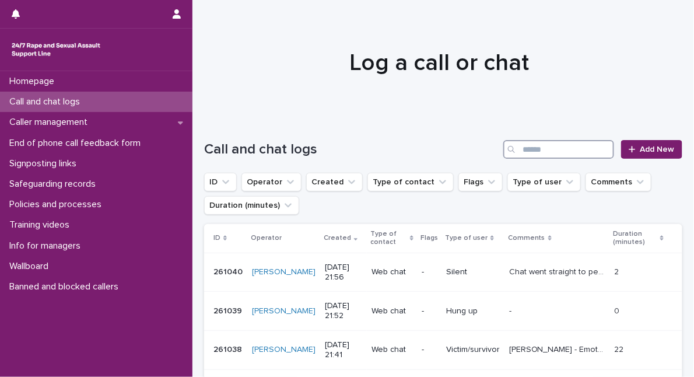
click at [574, 150] on input "Search" at bounding box center [558, 149] width 111 height 19
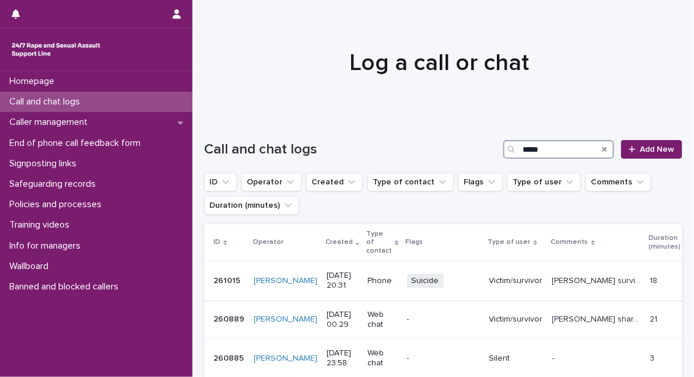
type input "*****"
click at [552, 280] on p "[PERSON_NAME] survived sexual assault [DATE], by a family friend. [DATE] she ha…" at bounding box center [597, 279] width 91 height 12
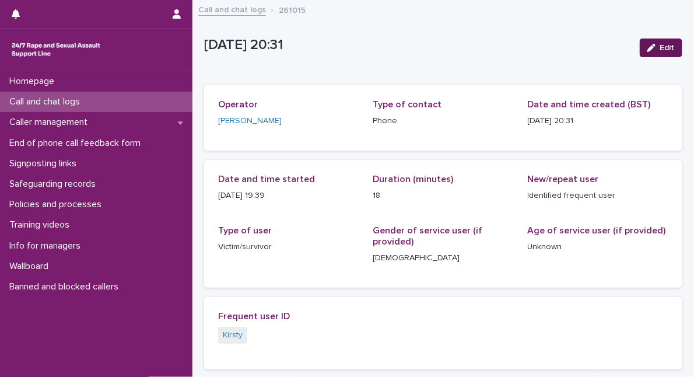
click at [647, 48] on icon "button" at bounding box center [651, 48] width 8 height 8
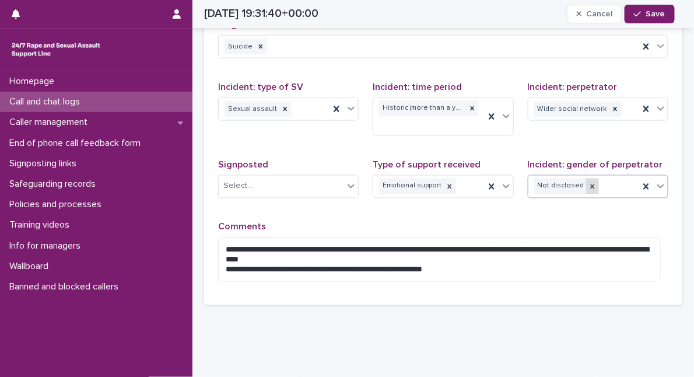
scroll to position [477, 0]
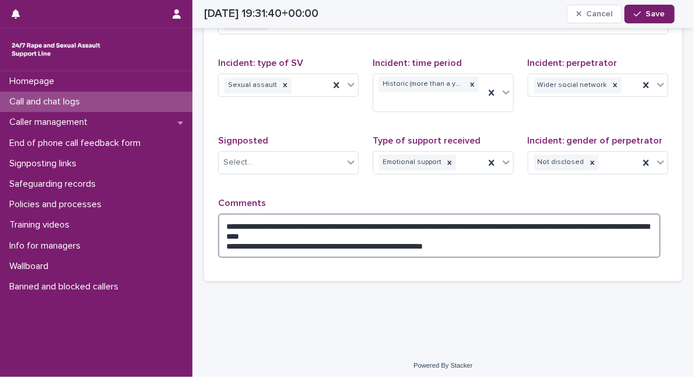
click at [331, 241] on textarea "**********" at bounding box center [439, 235] width 442 height 44
type textarea "**********"
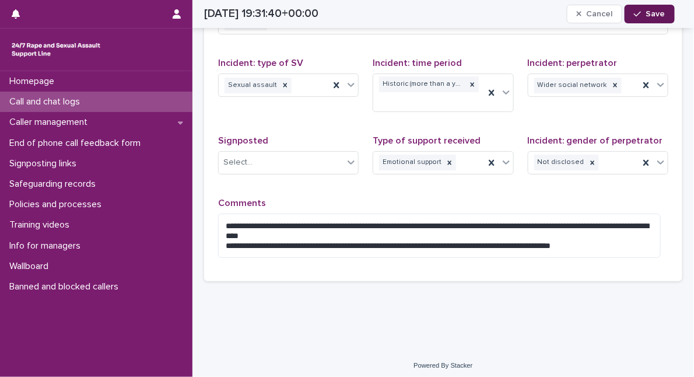
click at [648, 11] on span "Save" at bounding box center [655, 14] width 19 height 8
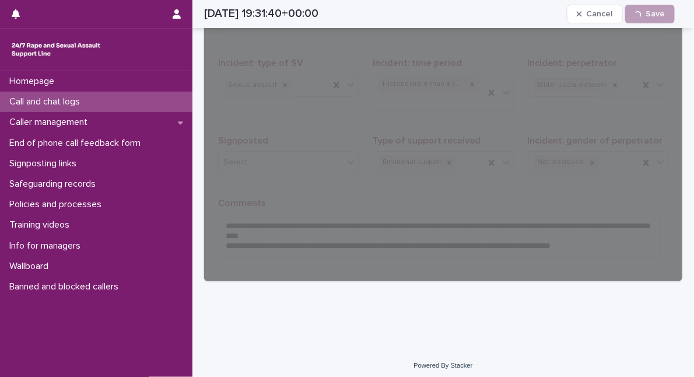
scroll to position [367, 0]
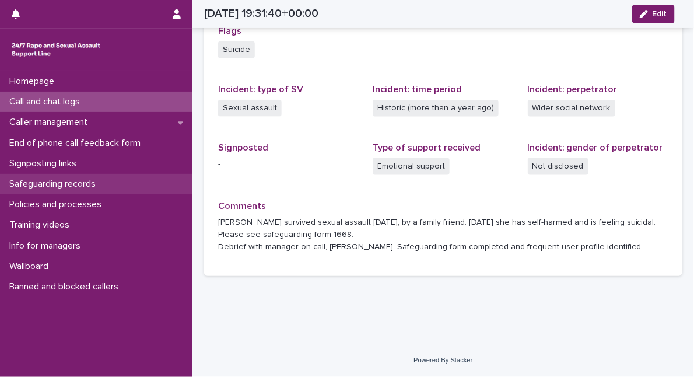
click at [100, 184] on p "Safeguarding records" at bounding box center [55, 183] width 100 height 11
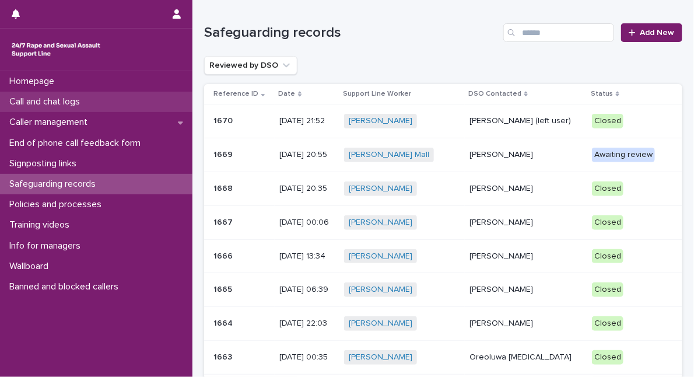
click at [106, 103] on div "Call and chat logs" at bounding box center [96, 102] width 192 height 20
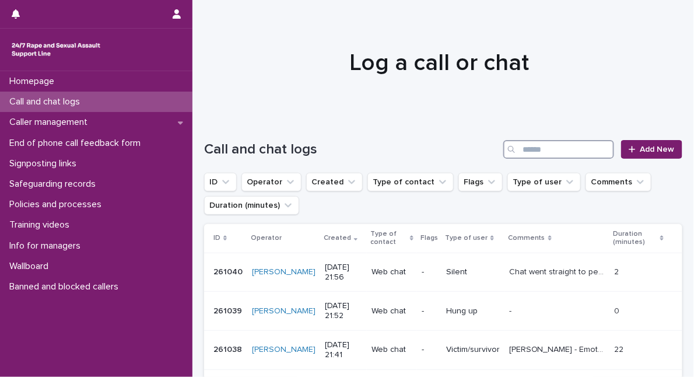
click at [570, 149] on input "Search" at bounding box center [558, 149] width 111 height 19
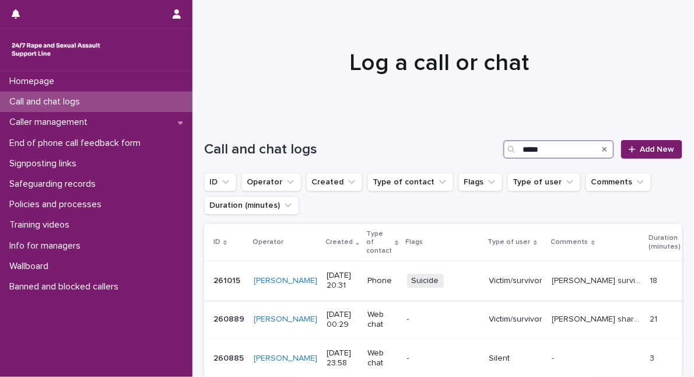
type input "*****"
click at [635, 284] on p "[PERSON_NAME] survived sexual assault [DATE], by a family friend. [DATE] she ha…" at bounding box center [597, 279] width 91 height 12
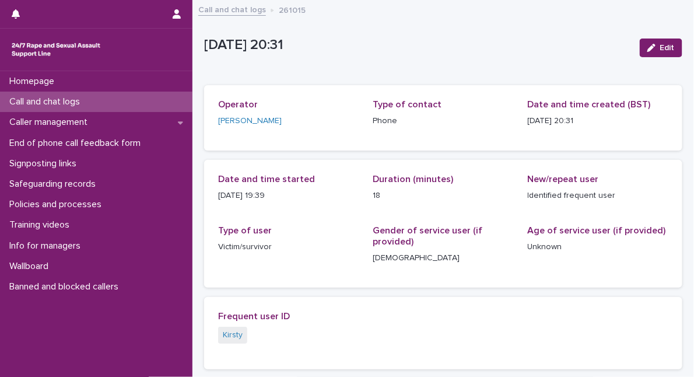
click at [97, 106] on div "Call and chat logs" at bounding box center [96, 102] width 192 height 20
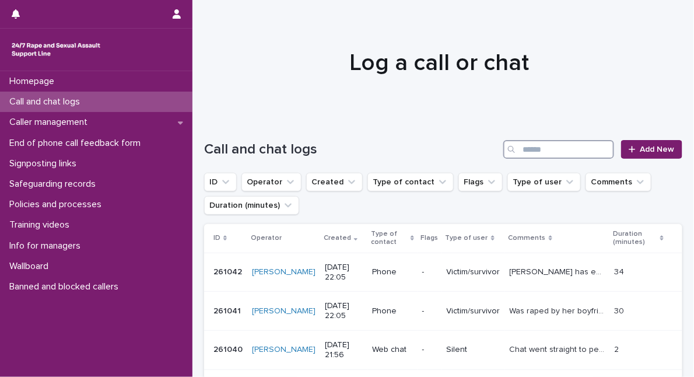
click at [536, 147] on input "Search" at bounding box center [558, 149] width 111 height 19
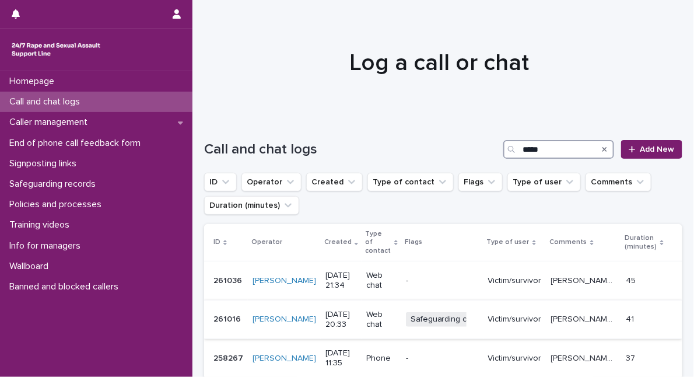
type input "*****"
click at [494, 314] on p "Victim/survivor" at bounding box center [515, 319] width 54 height 10
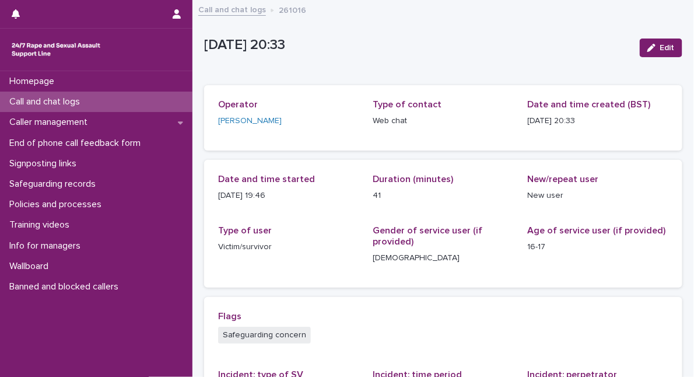
click at [89, 101] on p "Call and chat logs" at bounding box center [47, 101] width 85 height 11
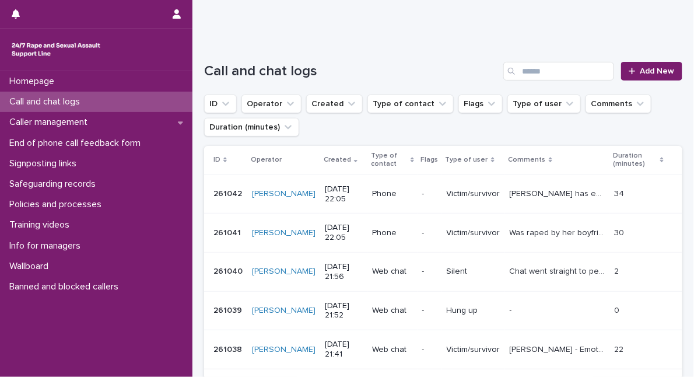
scroll to position [78, 0]
